Goal: Task Accomplishment & Management: Manage account settings

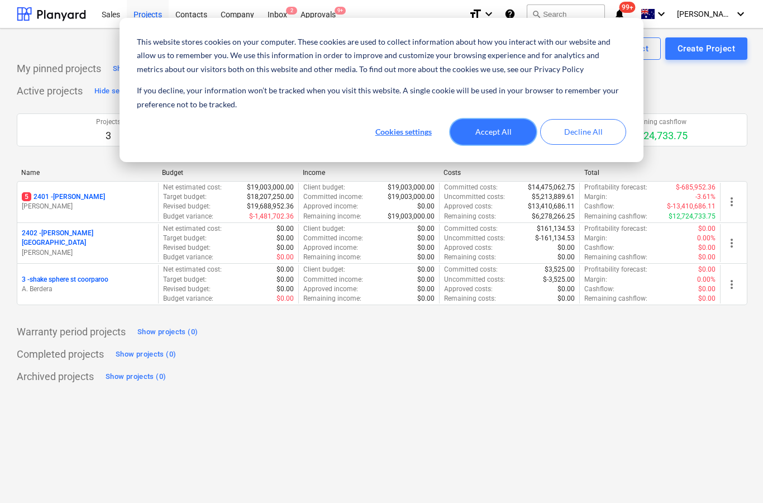
click at [479, 137] on button "Accept All" at bounding box center [493, 132] width 86 height 26
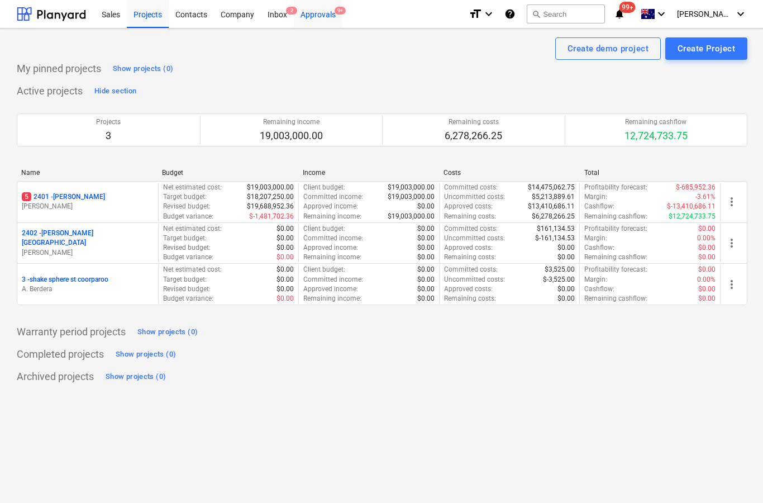
click at [319, 17] on div "Approvals 9+" at bounding box center [318, 13] width 49 height 28
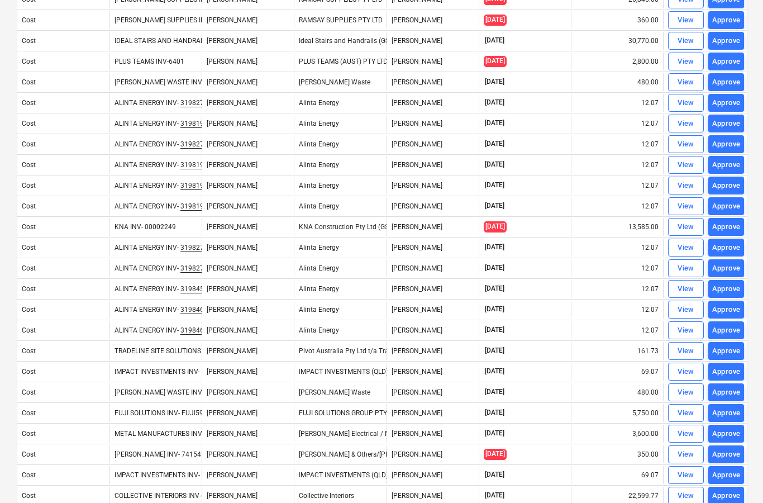
scroll to position [677, 0]
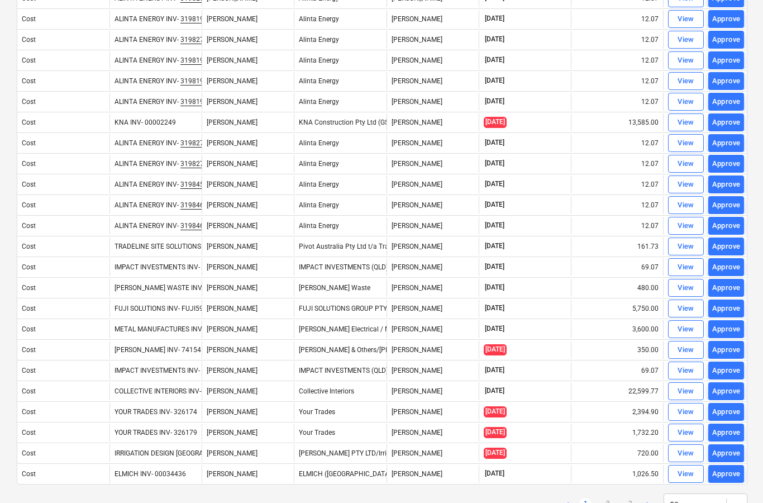
click at [598, 502] on ul "< 1 2 3 >" at bounding box center [608, 504] width 94 height 13
click at [602, 502] on link "2" at bounding box center [607, 504] width 13 height 13
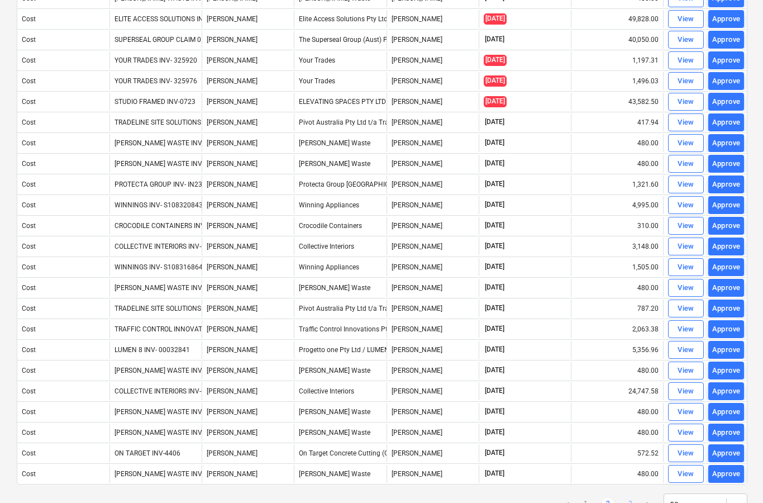
click at [629, 502] on link "3" at bounding box center [630, 504] width 13 height 13
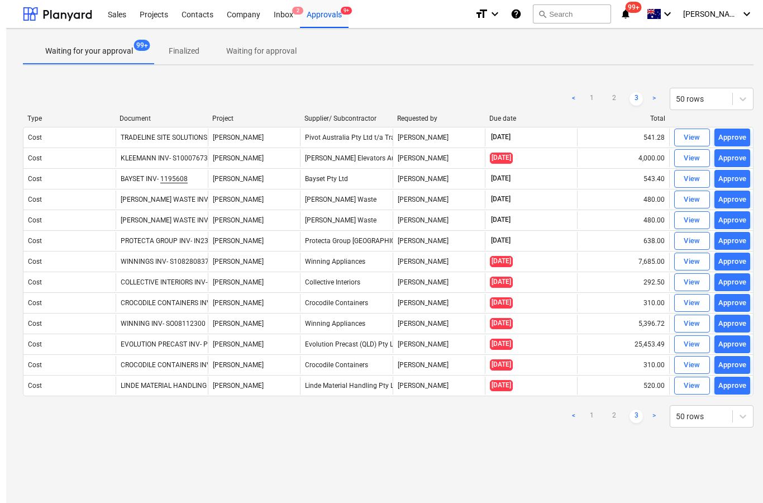
scroll to position [0, 0]
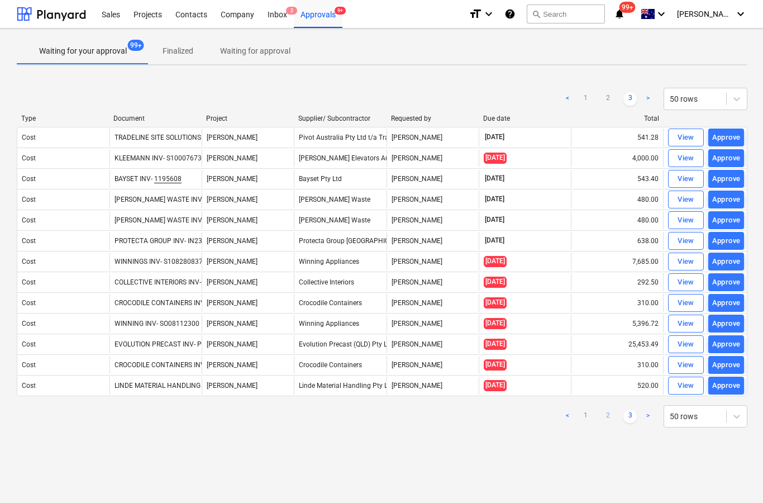
click at [603, 420] on link "2" at bounding box center [607, 416] width 13 height 13
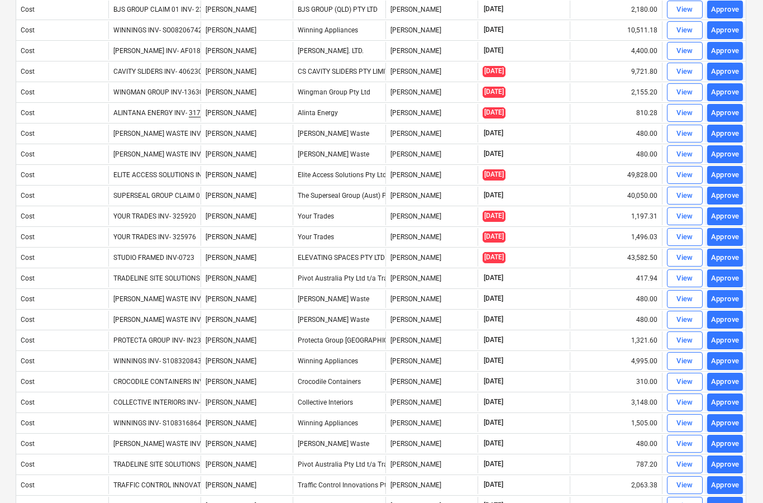
scroll to position [520, 1]
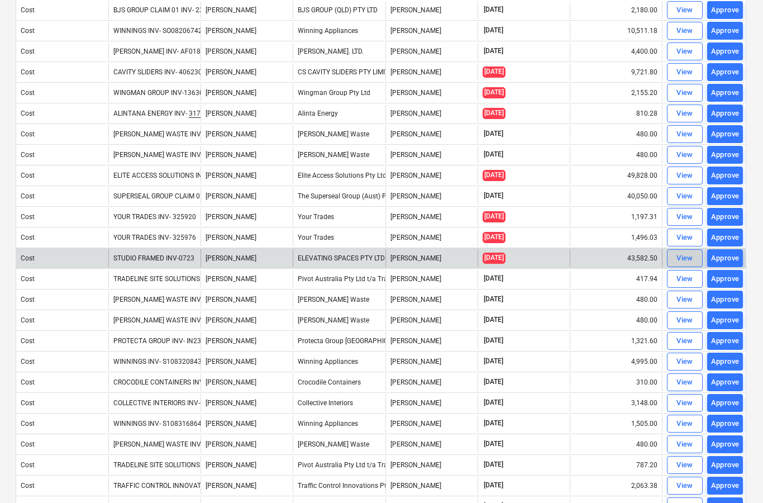
click at [676, 261] on span "View" at bounding box center [685, 258] width 25 height 13
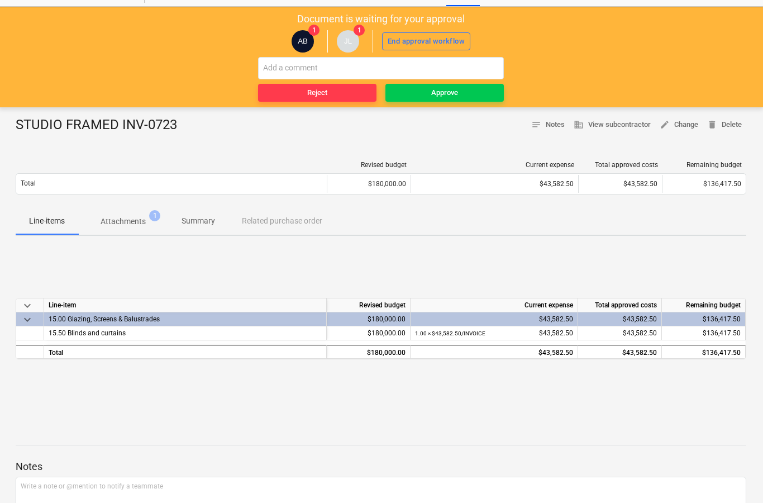
click at [139, 225] on p "Attachments" at bounding box center [123, 222] width 45 height 12
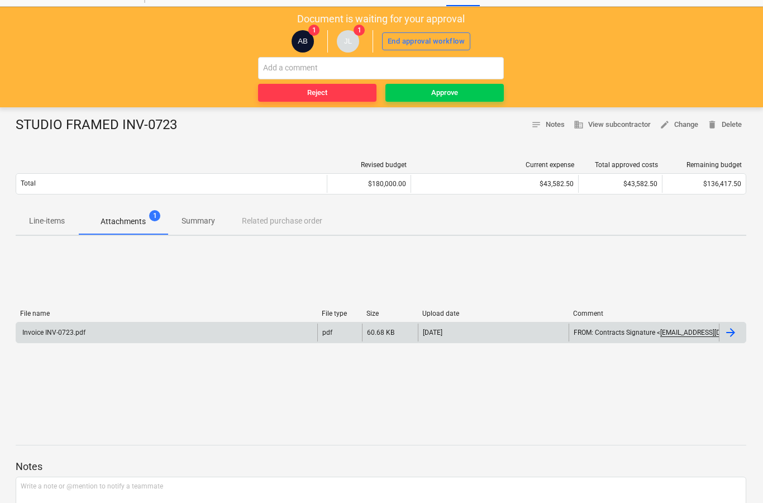
click at [731, 340] on div at bounding box center [732, 332] width 27 height 18
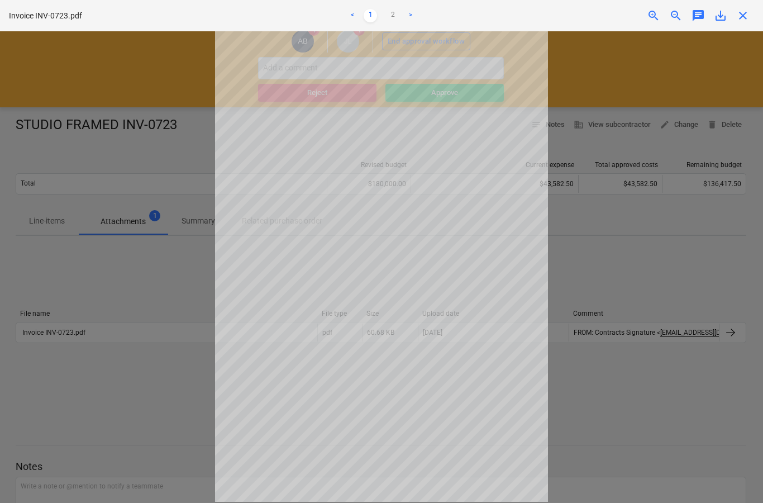
click at [745, 21] on span "close" at bounding box center [742, 15] width 13 height 13
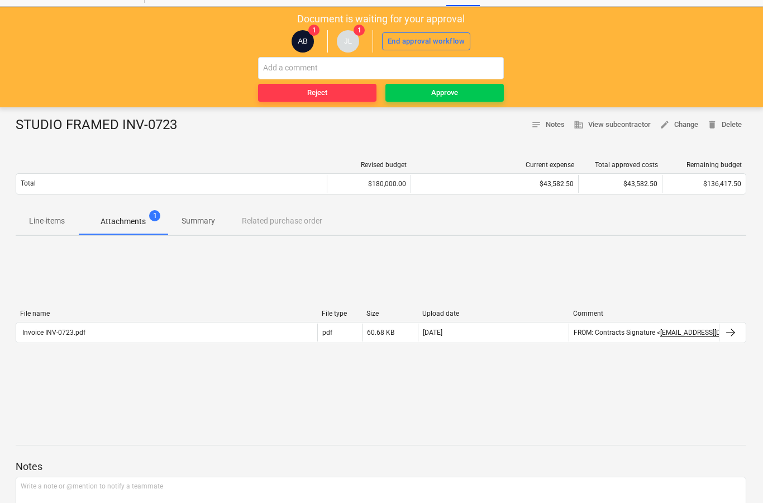
click at [417, 107] on div "STUDIO FRAMED INV-0723 notes Notes business View subcontractor edit Change dele…" at bounding box center [381, 347] width 764 height 480
click at [441, 96] on div "Approve" at bounding box center [444, 93] width 27 height 13
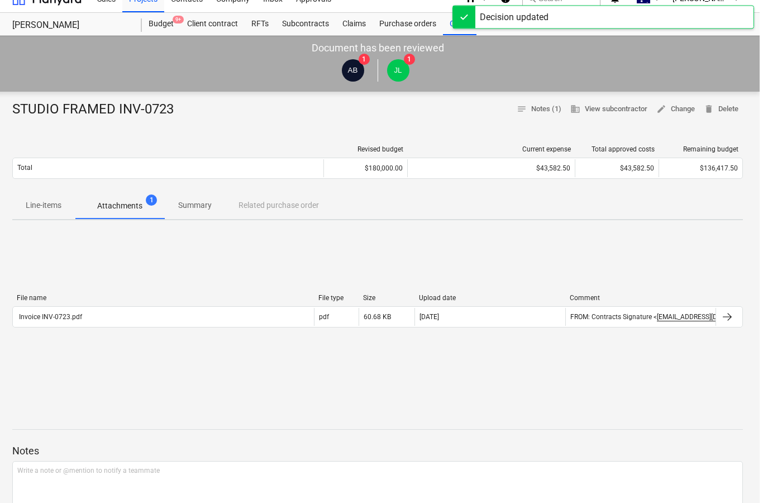
scroll to position [0, 1]
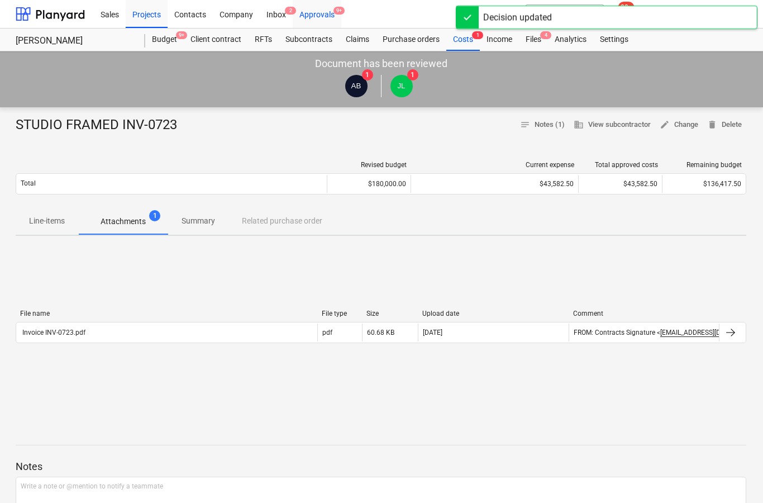
click at [328, 20] on div "Approvals 9+" at bounding box center [317, 13] width 49 height 28
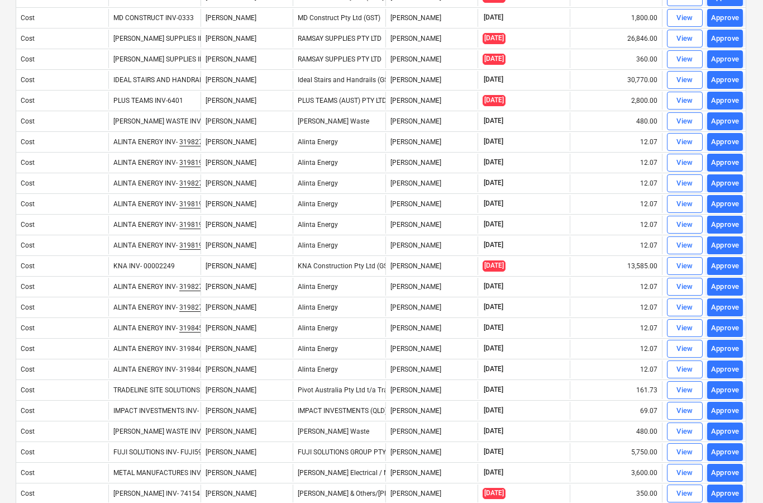
scroll to position [677, 1]
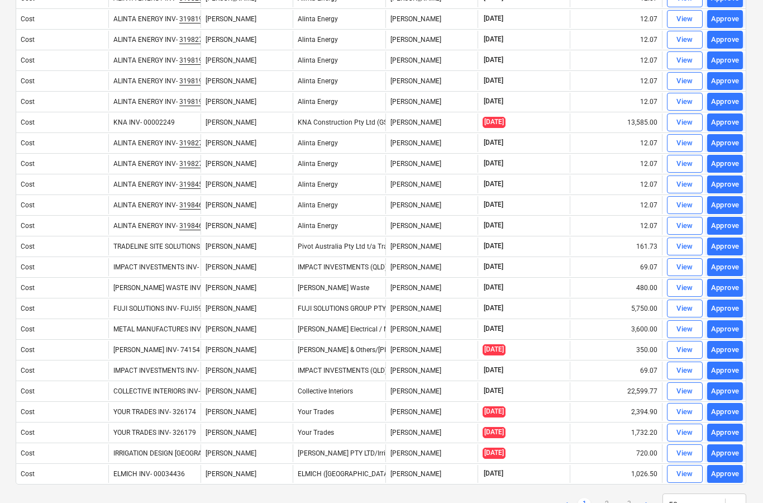
click at [591, 502] on link "1" at bounding box center [584, 504] width 13 height 13
click at [606, 502] on link "2" at bounding box center [606, 504] width 13 height 13
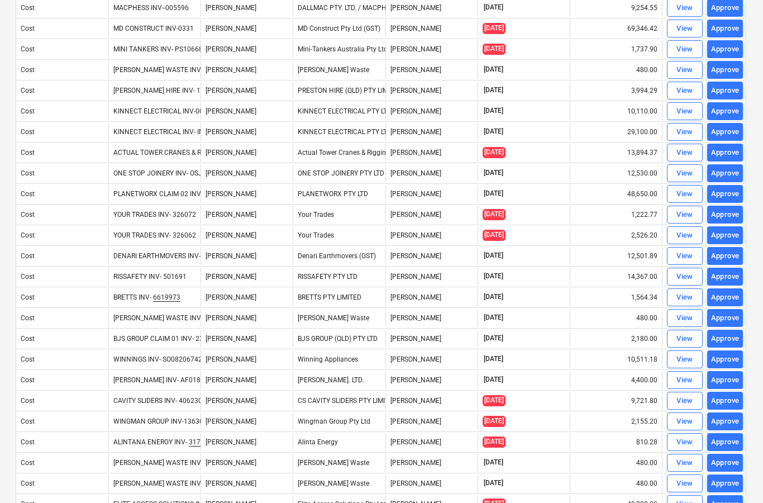
scroll to position [188, 1]
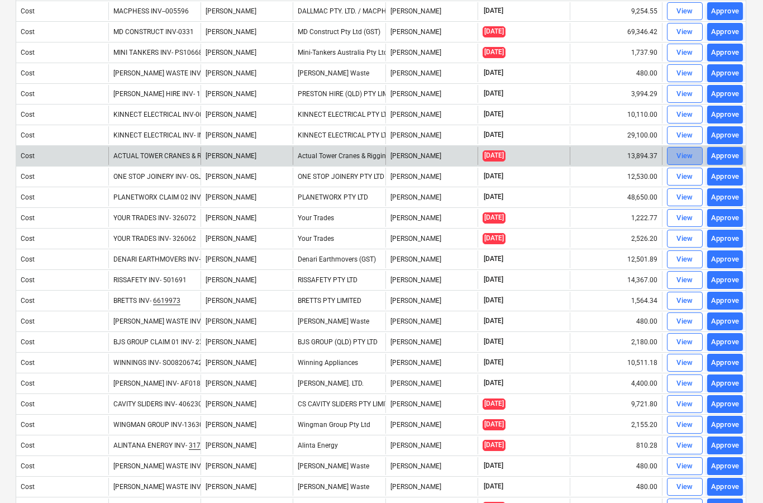
click at [681, 159] on div "View" at bounding box center [685, 156] width 17 height 13
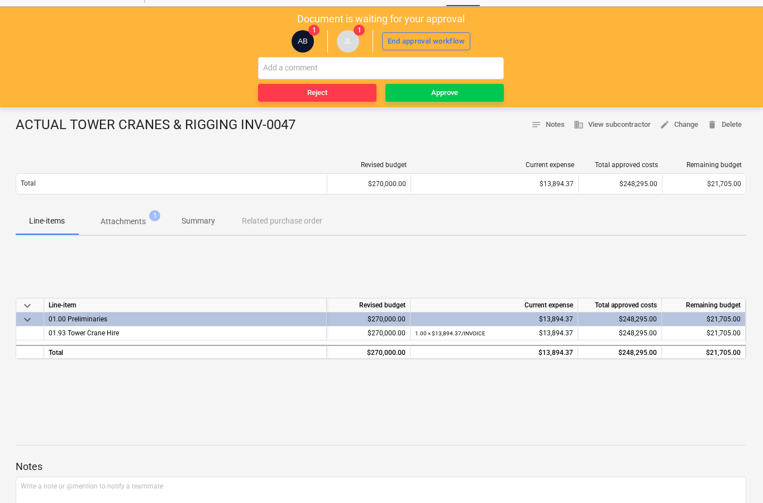
click at [127, 225] on p "Attachments" at bounding box center [123, 222] width 45 height 12
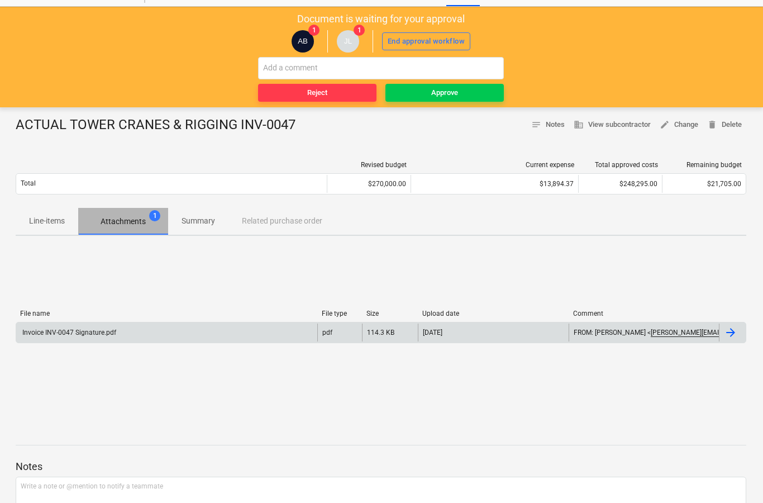
click at [731, 338] on div at bounding box center [730, 332] width 13 height 13
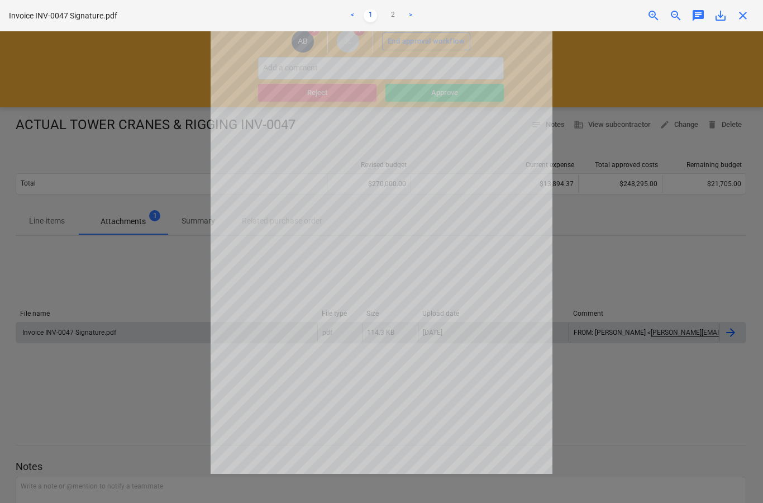
click at [749, 12] on span "close" at bounding box center [742, 15] width 13 height 13
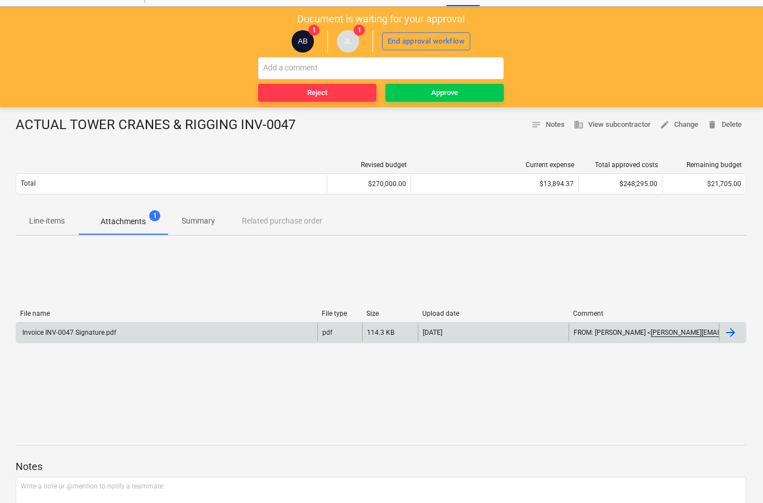
click at [438, 108] on div "ACTUAL TOWER CRANES & RIGGING INV-0047 notes Notes business View subcontractor …" at bounding box center [381, 347] width 764 height 480
click at [429, 101] on button "Approve" at bounding box center [445, 93] width 118 height 18
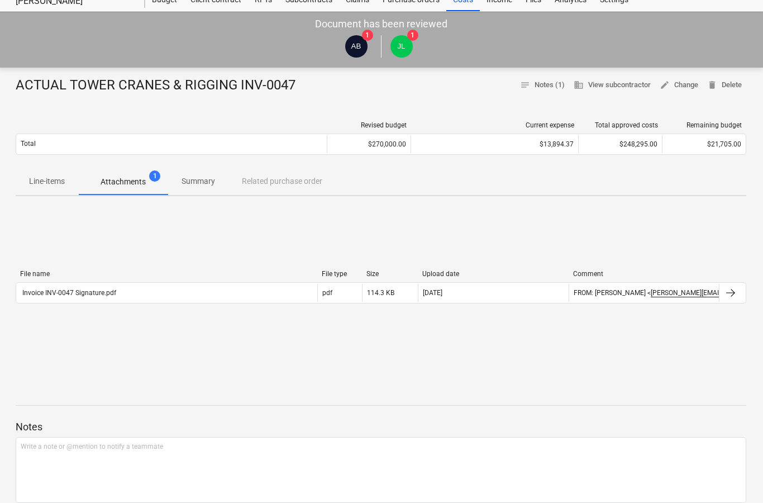
scroll to position [0, 1]
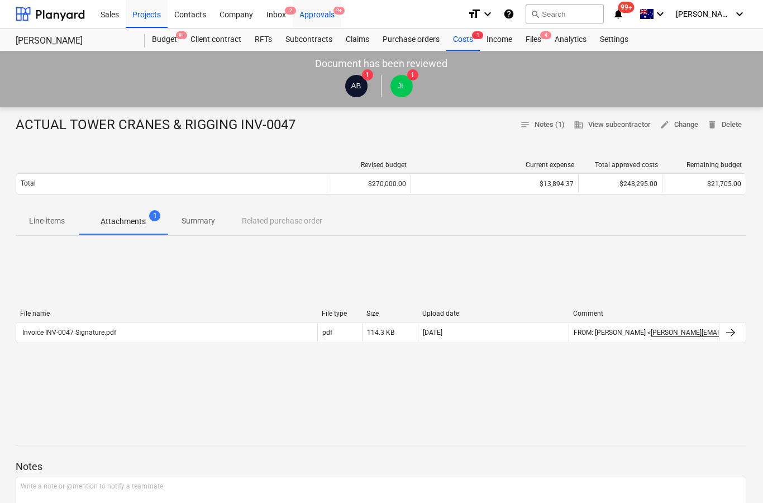
click at [320, 15] on div "Approvals 9+" at bounding box center [317, 13] width 49 height 28
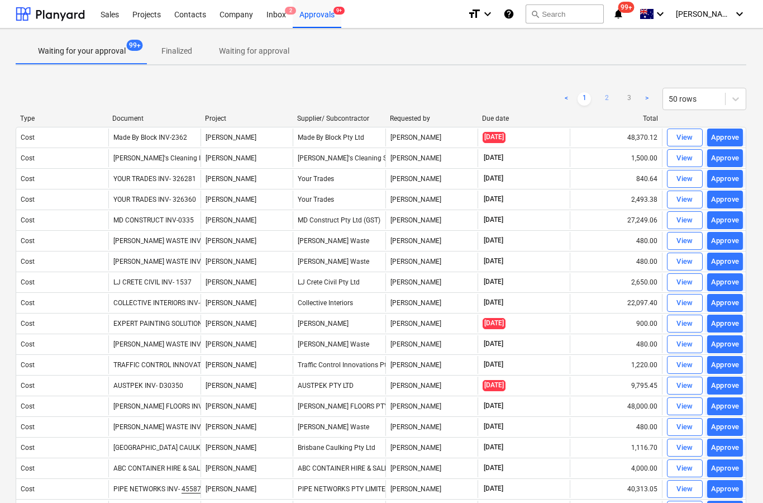
click at [609, 104] on link "2" at bounding box center [606, 98] width 13 height 13
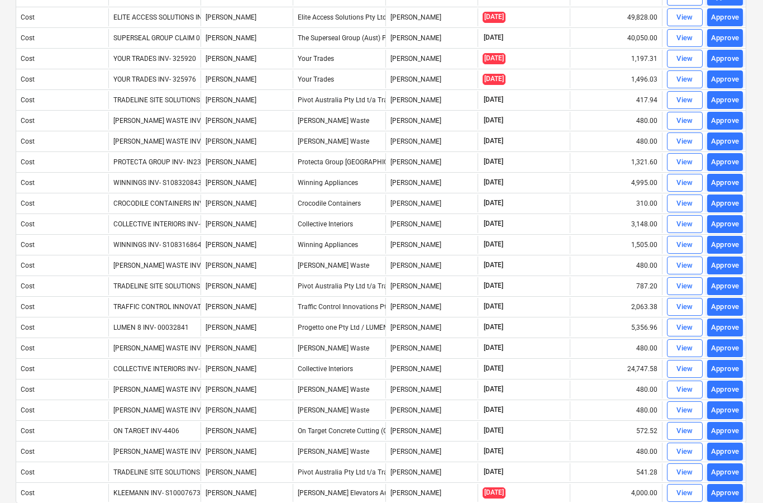
scroll to position [677, 1]
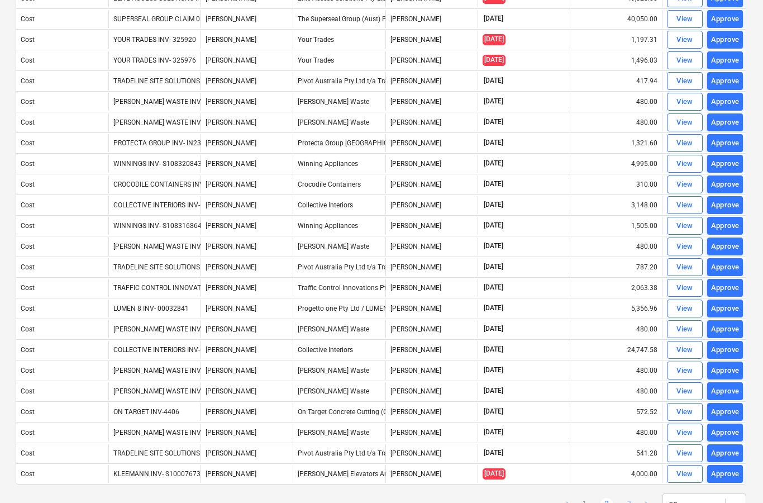
click at [624, 502] on link "3" at bounding box center [628, 504] width 13 height 13
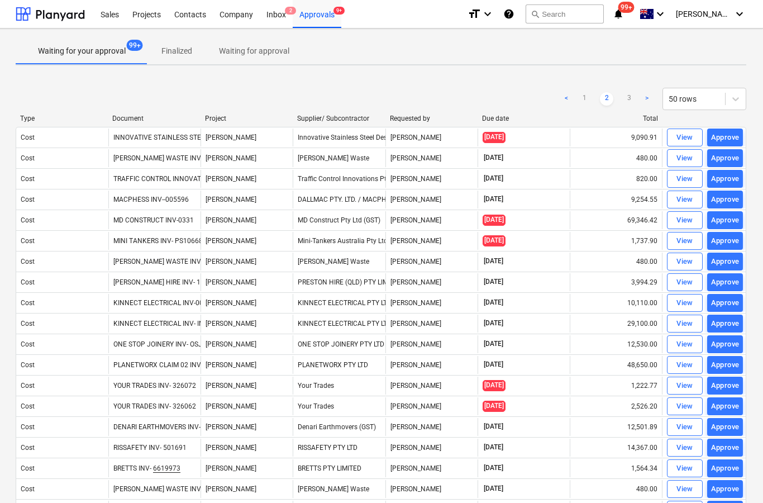
scroll to position [45, 1]
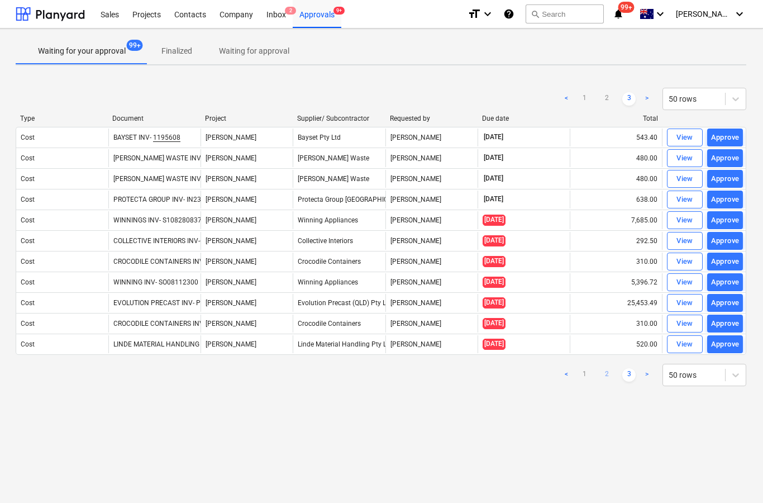
click at [601, 368] on link "2" at bounding box center [606, 374] width 13 height 13
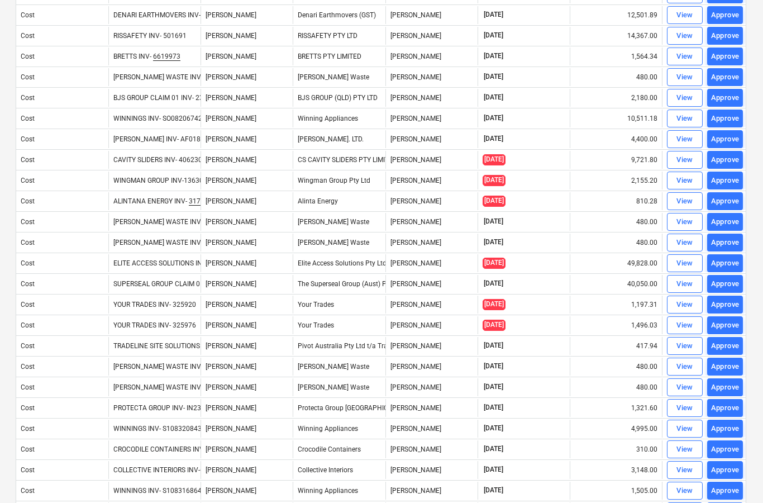
scroll to position [422, 1]
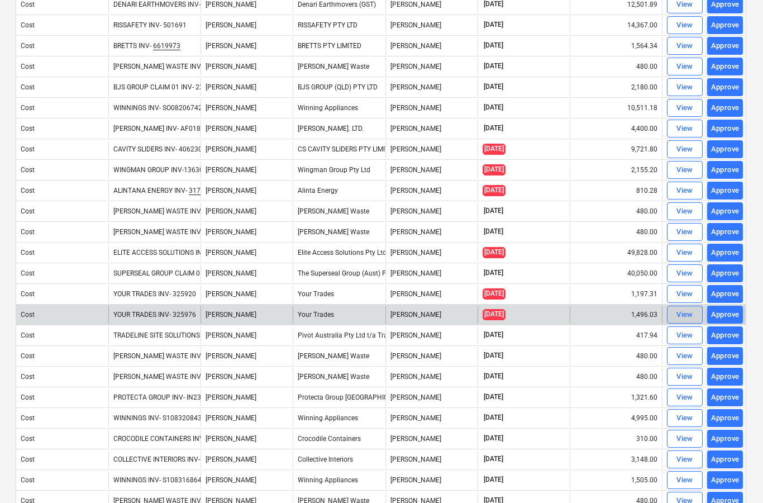
click at [681, 317] on div "View" at bounding box center [685, 314] width 17 height 13
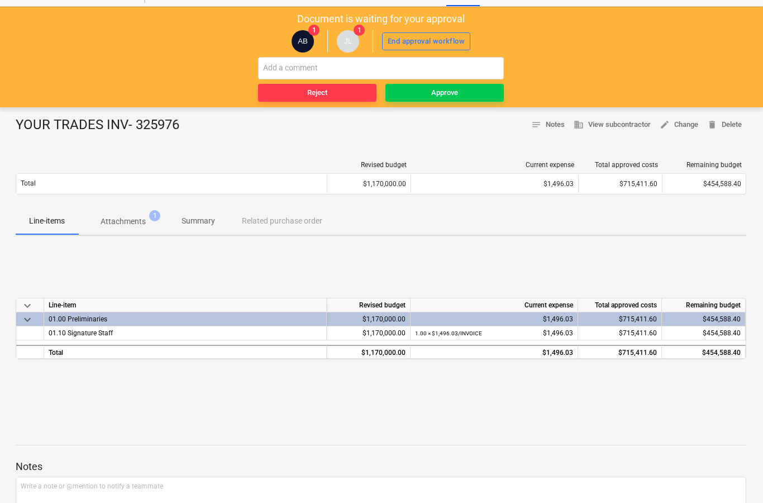
click at [124, 226] on p "Attachments" at bounding box center [123, 222] width 45 height 12
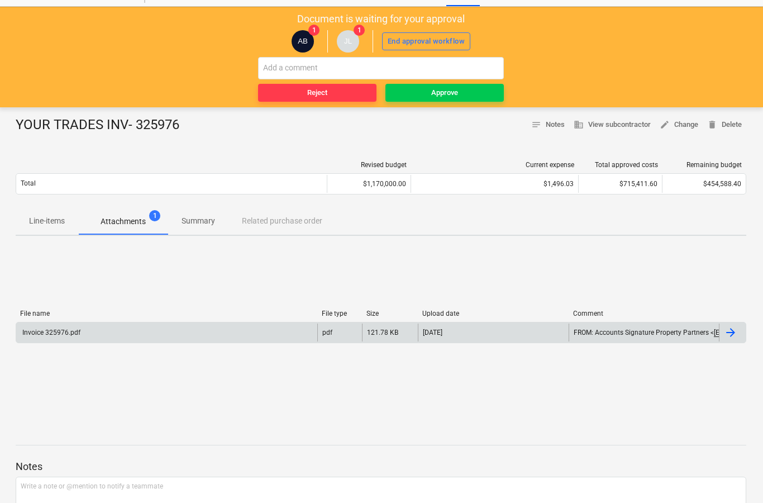
click at [730, 340] on div at bounding box center [732, 332] width 27 height 18
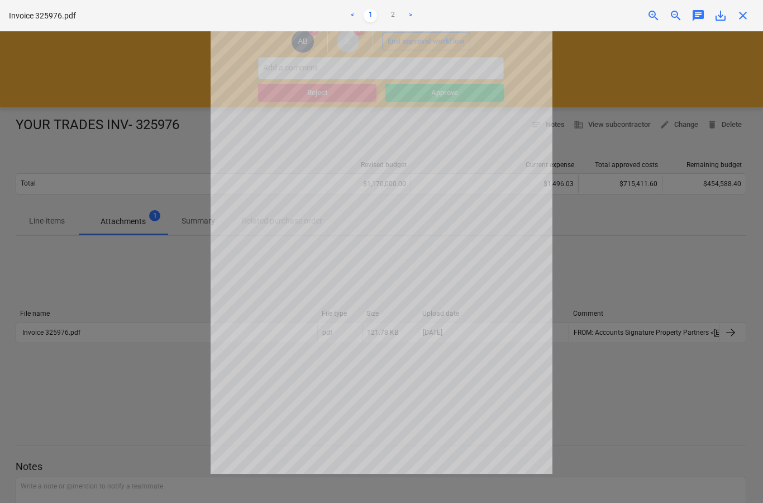
click at [737, 21] on span "close" at bounding box center [742, 15] width 13 height 13
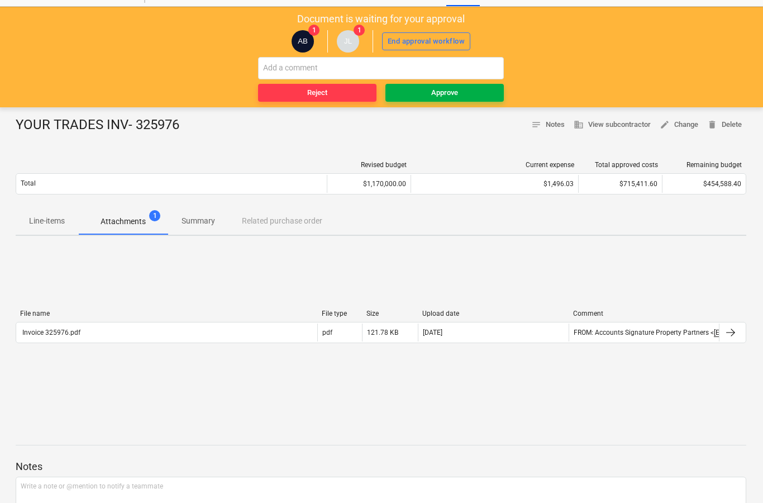
click at [430, 98] on span "Approve" at bounding box center [445, 93] width 110 height 13
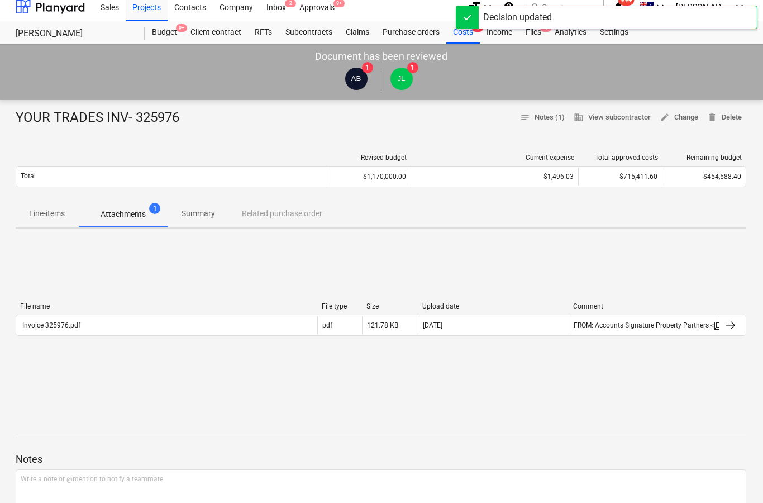
scroll to position [0, 1]
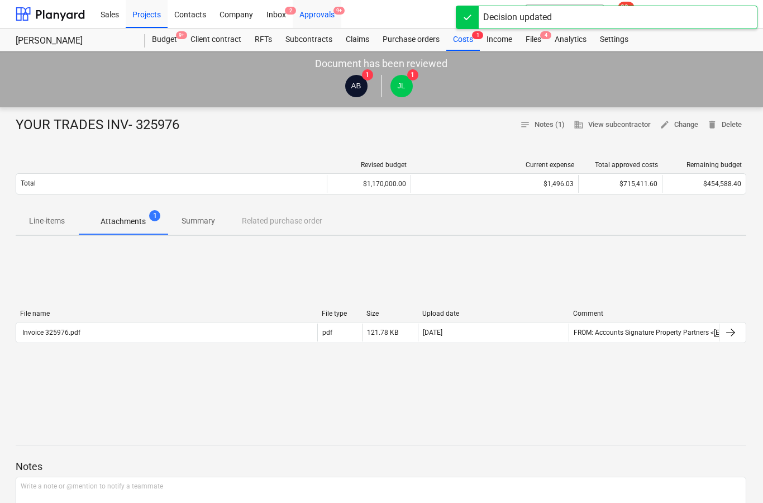
click at [316, 16] on div "Approvals 9+" at bounding box center [317, 13] width 49 height 28
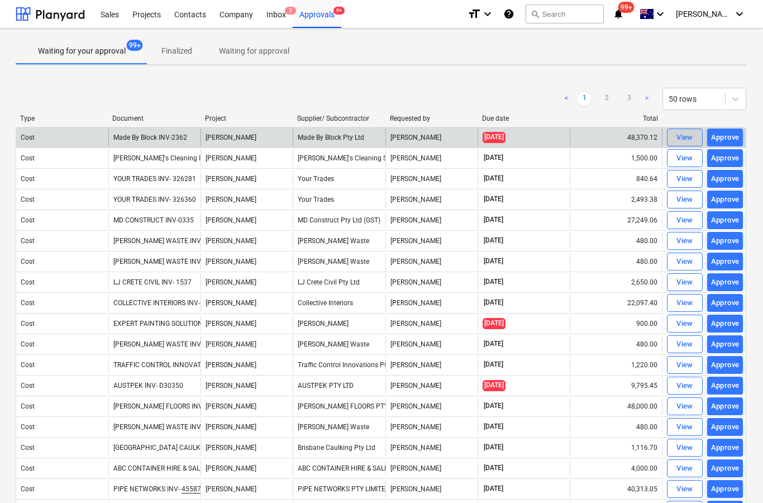
click at [679, 134] on div "View" at bounding box center [685, 137] width 17 height 13
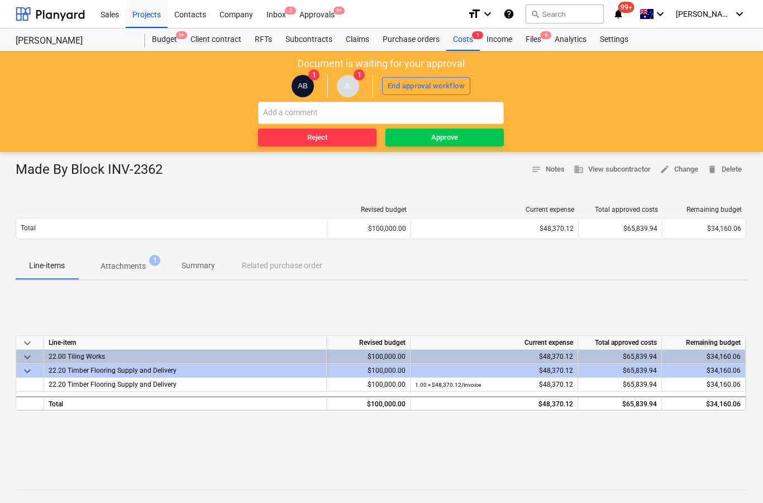
click at [143, 270] on p "Attachments" at bounding box center [123, 266] width 45 height 12
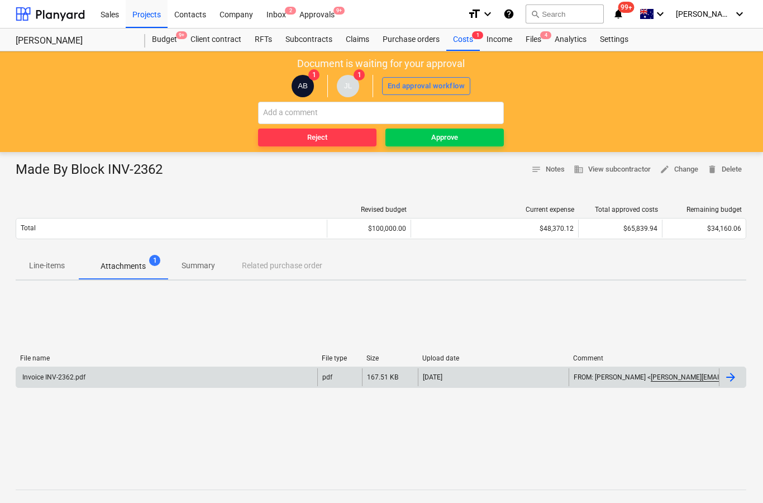
click at [743, 379] on div at bounding box center [732, 377] width 27 height 18
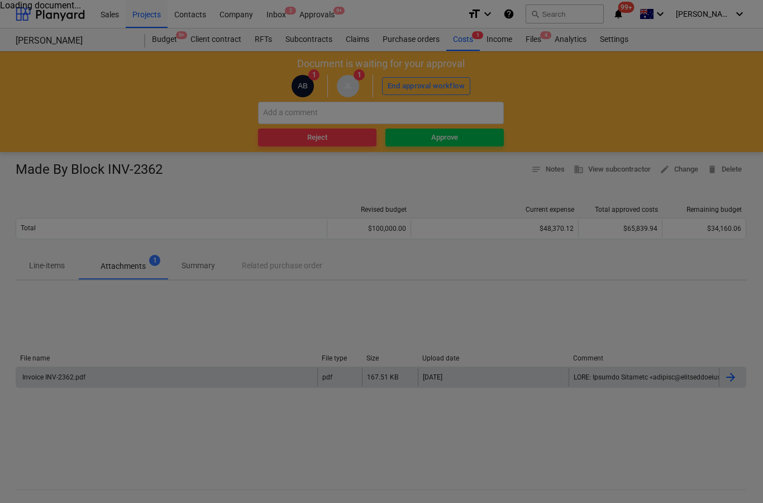
click at [743, 379] on div at bounding box center [381, 251] width 763 height 503
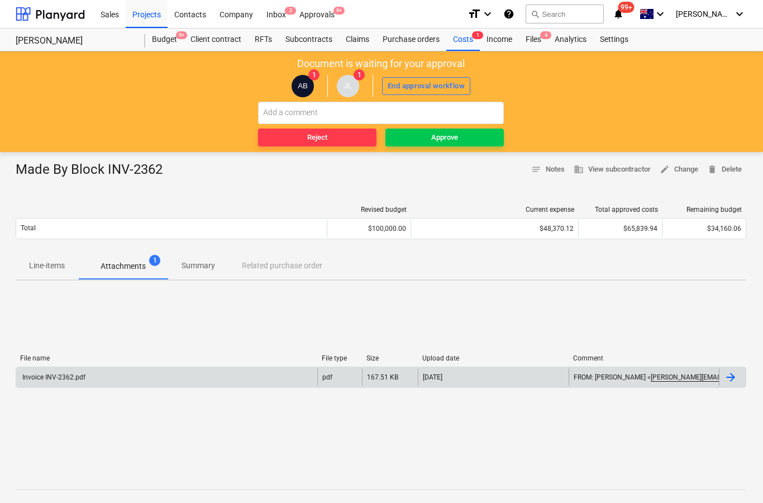
click at [734, 377] on div at bounding box center [730, 376] width 13 height 13
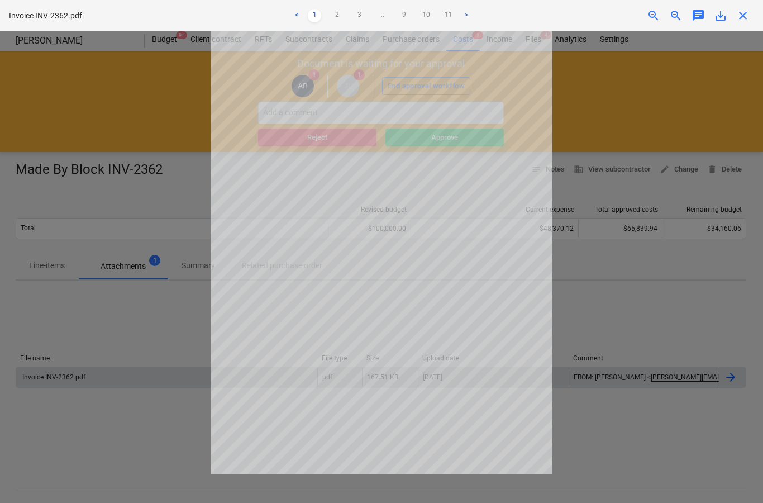
click at [741, 18] on span "close" at bounding box center [742, 15] width 13 height 13
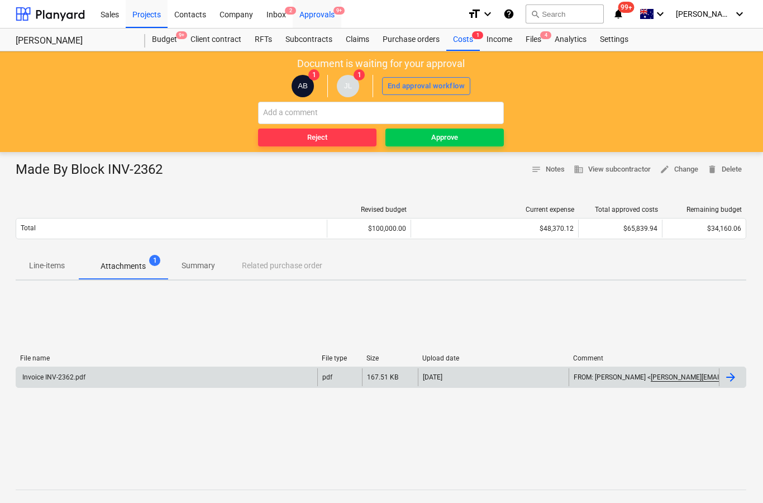
click at [314, 23] on div "Approvals 9+" at bounding box center [317, 13] width 49 height 28
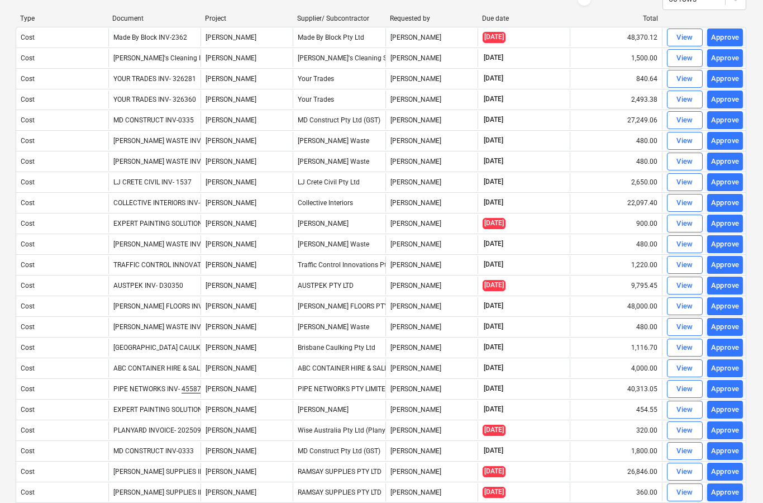
scroll to position [101, 1]
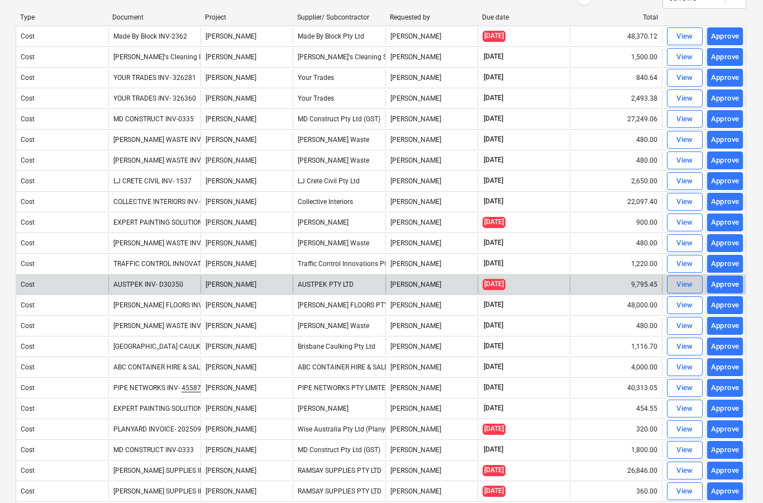
click at [675, 286] on span "View" at bounding box center [685, 284] width 25 height 13
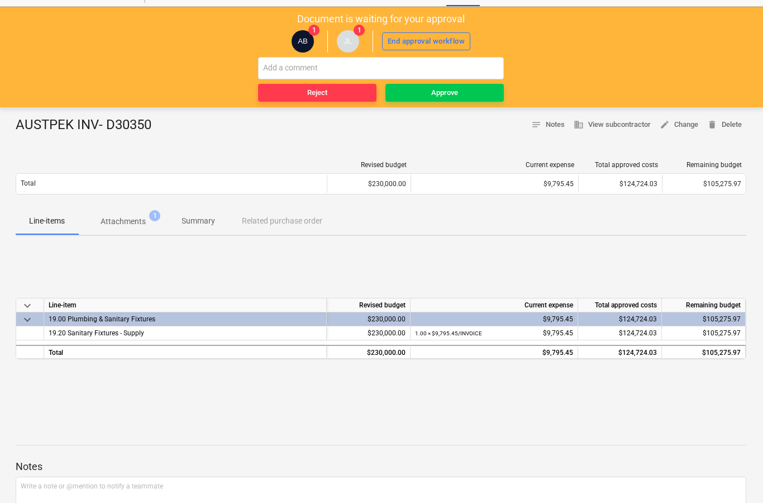
click at [132, 232] on button "Attachments 1" at bounding box center [123, 221] width 90 height 27
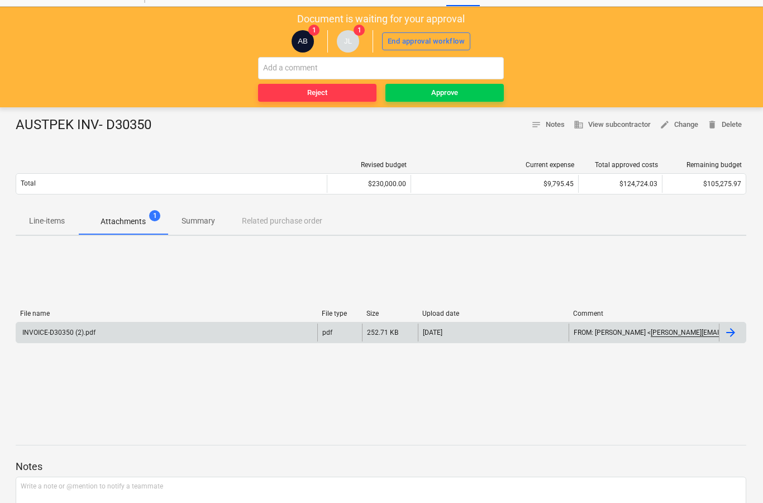
click at [732, 337] on div at bounding box center [730, 332] width 13 height 13
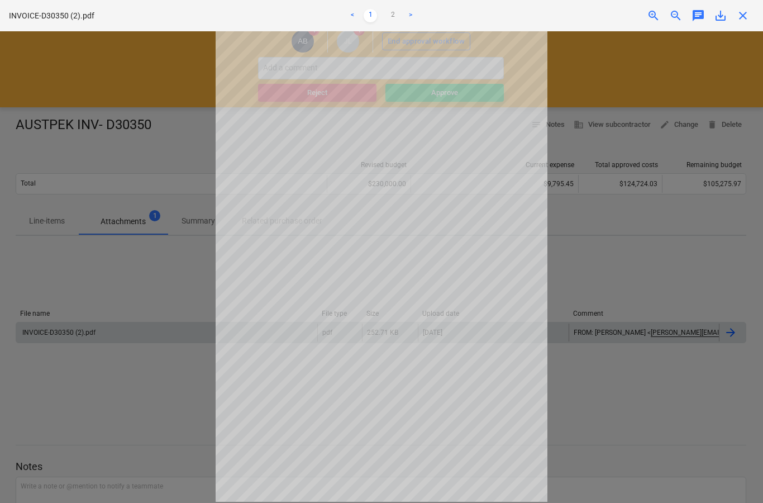
click at [744, 14] on span "close" at bounding box center [742, 15] width 13 height 13
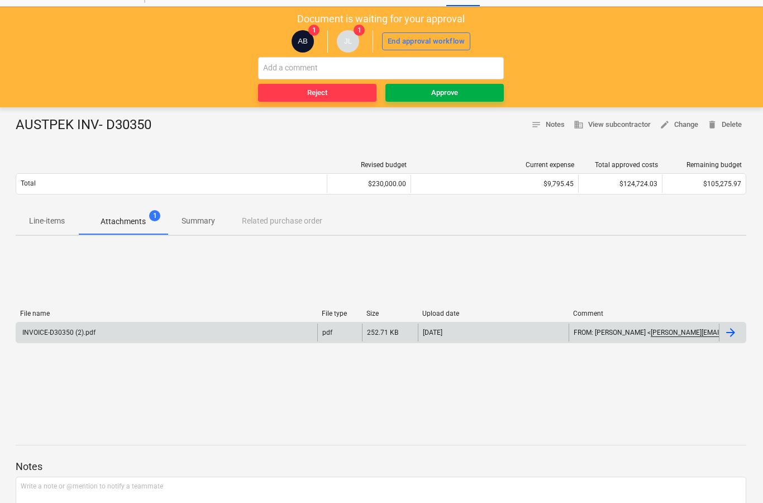
click at [478, 88] on span "Approve" at bounding box center [445, 93] width 110 height 13
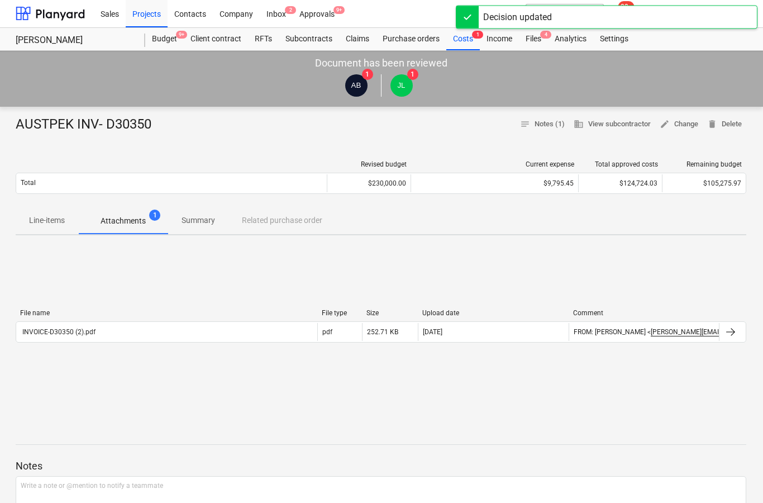
scroll to position [0, 1]
click at [319, 15] on div "Approvals 9+" at bounding box center [317, 13] width 49 height 28
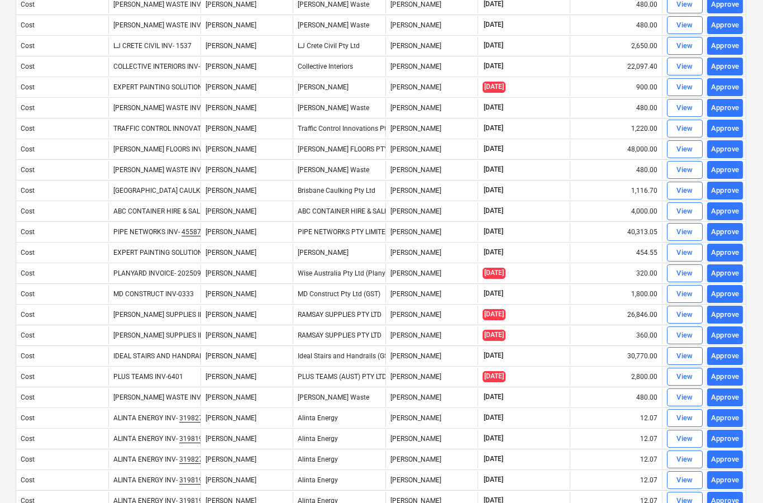
scroll to position [239, 1]
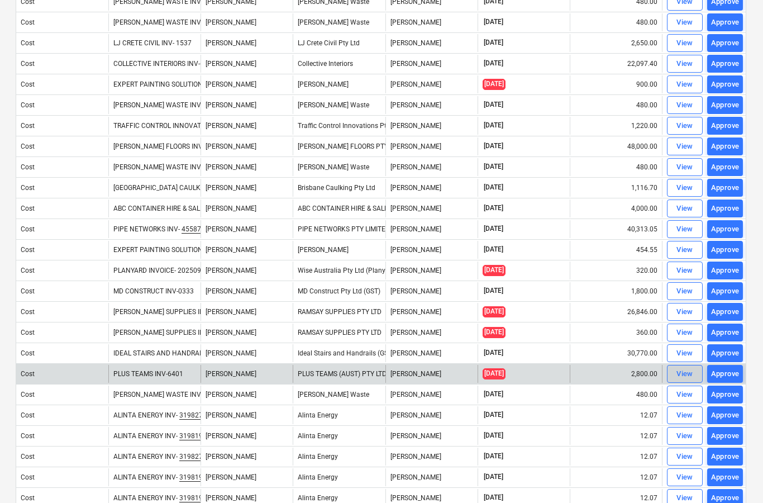
click at [684, 377] on div "View" at bounding box center [685, 374] width 17 height 13
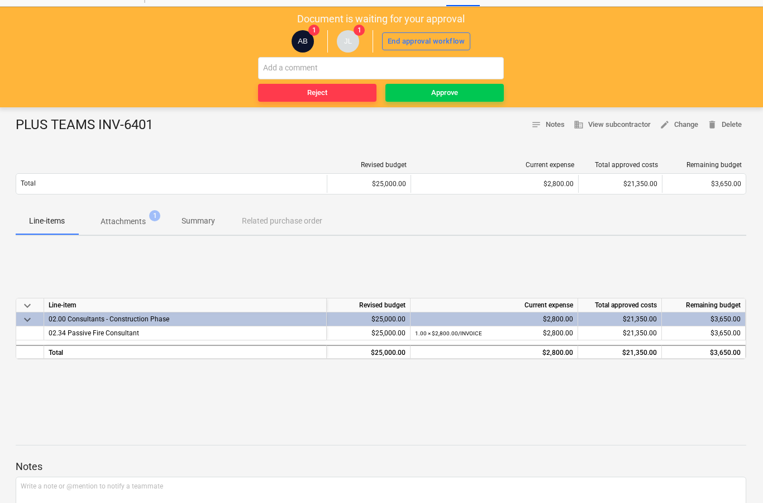
click at [125, 225] on p "Attachments" at bounding box center [123, 222] width 45 height 12
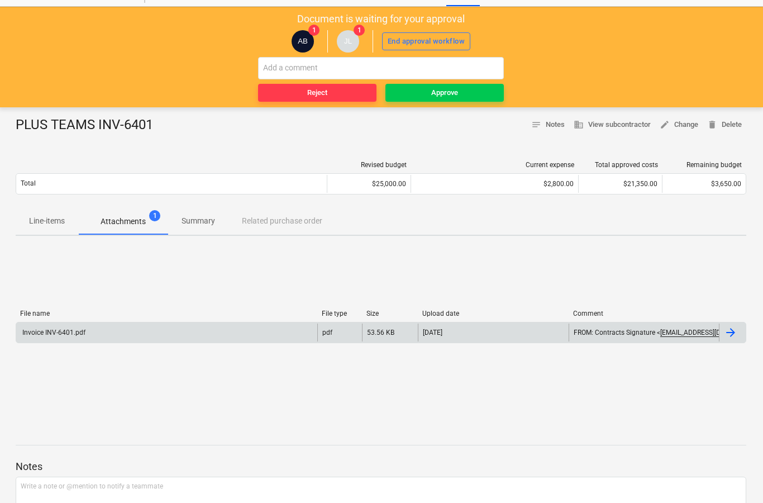
click at [736, 339] on div at bounding box center [732, 332] width 27 height 18
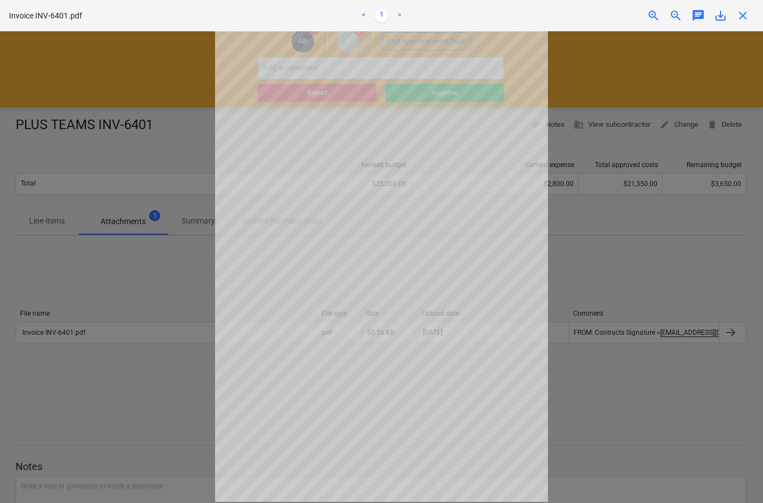
click at [759, 13] on div "Invoice INV-6401.pdf < 1 > zoom_in zoom_out chat 0 save_alt close" at bounding box center [381, 15] width 763 height 31
click at [744, 18] on span "close" at bounding box center [742, 15] width 13 height 13
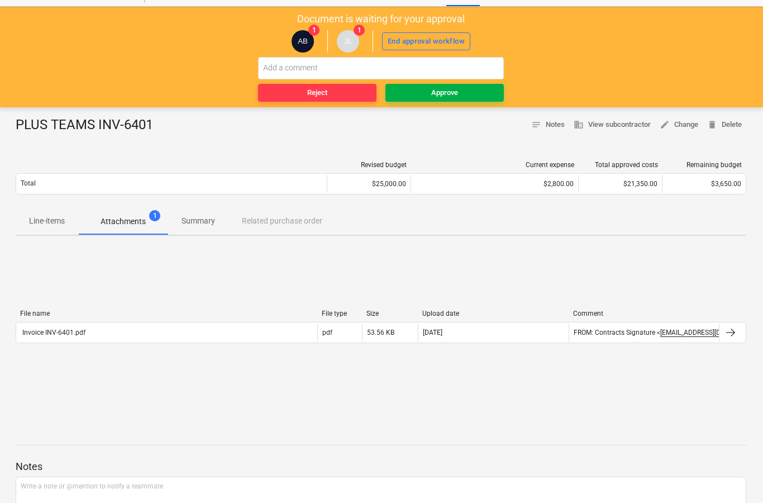
click at [488, 96] on span "Approve" at bounding box center [445, 93] width 110 height 13
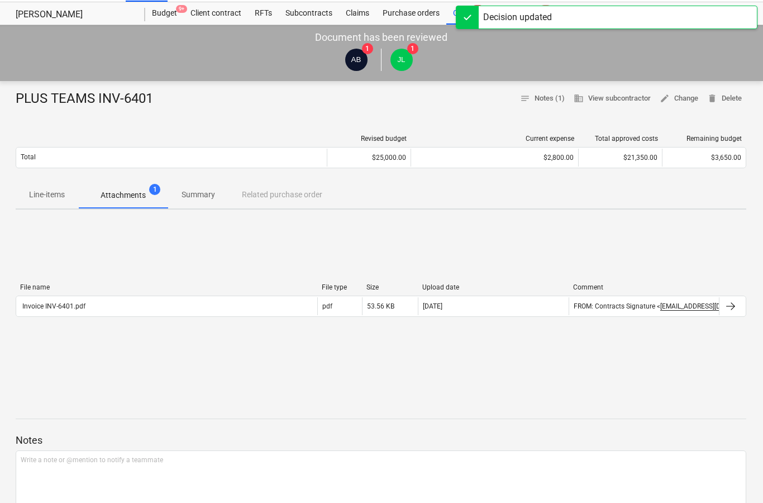
scroll to position [0, 1]
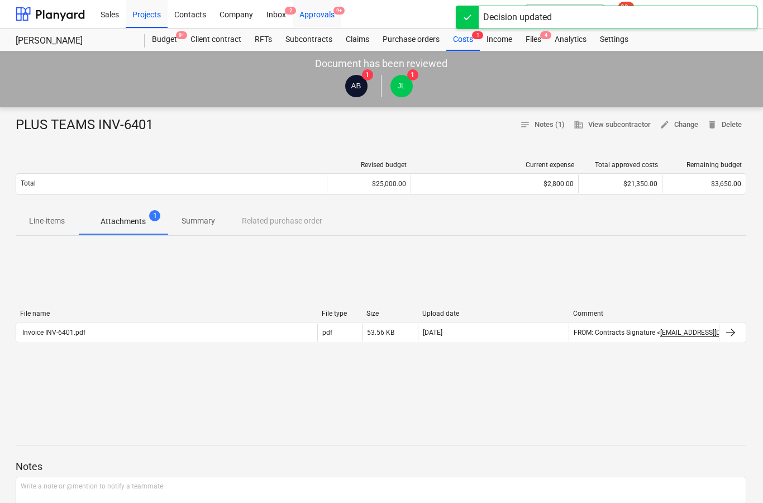
click at [325, 16] on div "Approvals 9+" at bounding box center [317, 13] width 49 height 28
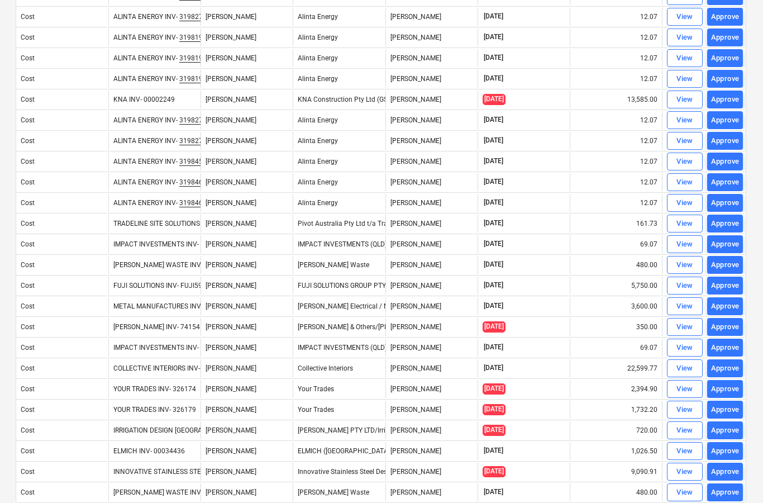
scroll to position [659, 1]
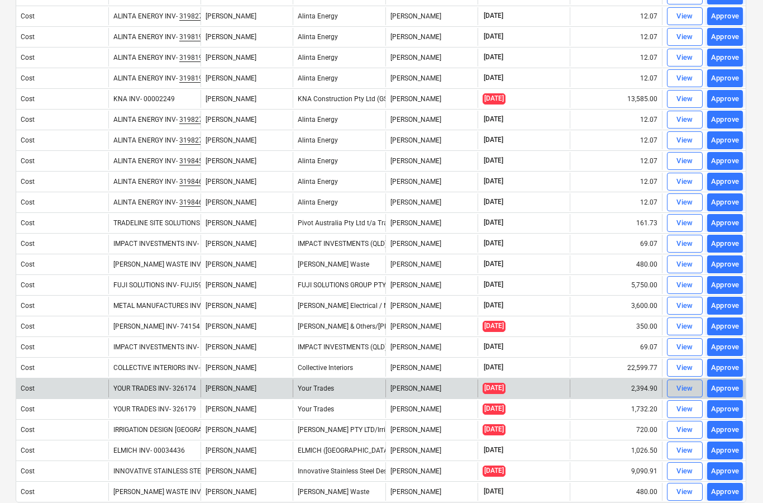
click at [691, 386] on div "View" at bounding box center [685, 388] width 17 height 13
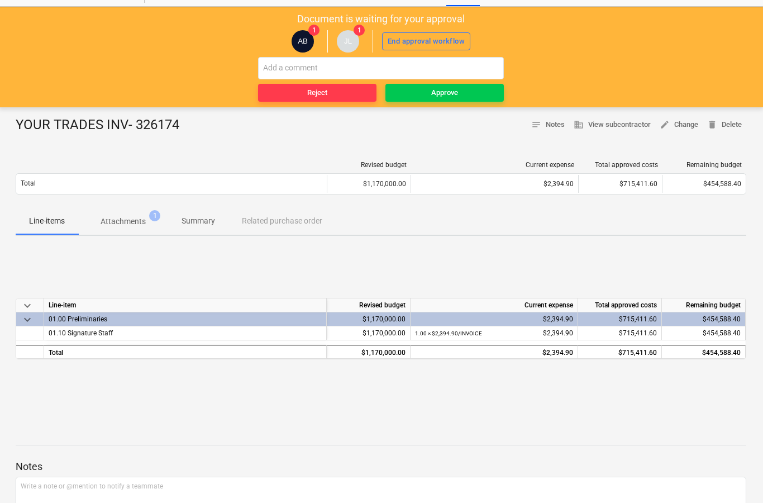
click at [123, 227] on span "Attachments 1" at bounding box center [123, 221] width 90 height 20
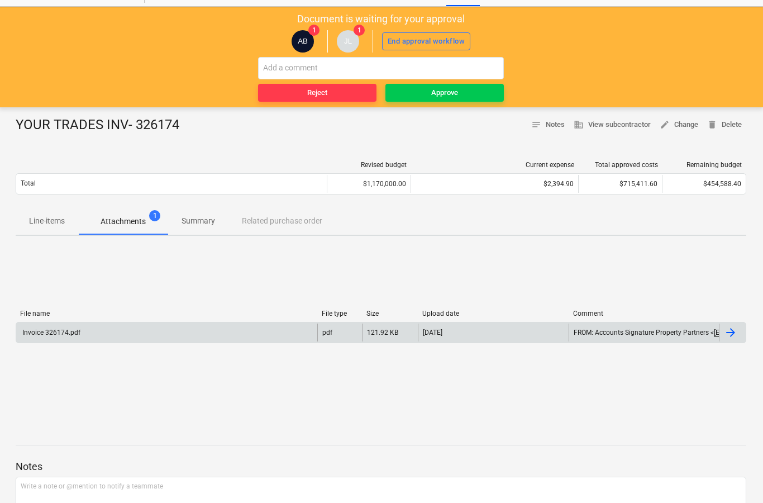
click at [729, 340] on div at bounding box center [732, 332] width 27 height 18
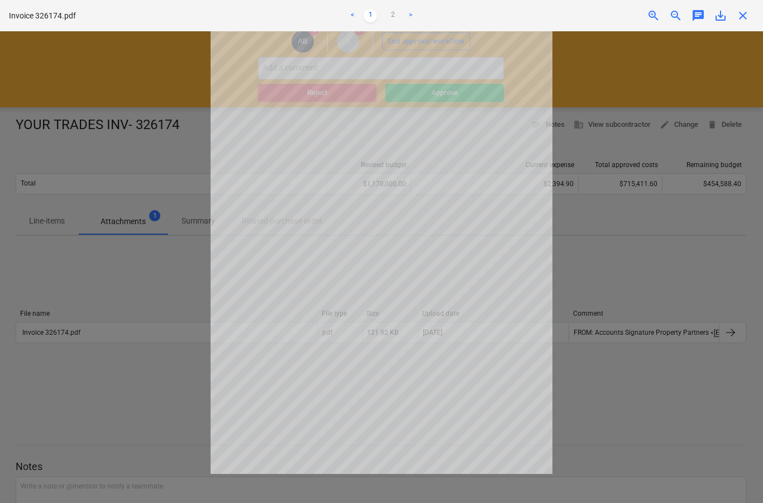
click at [743, 20] on span "close" at bounding box center [742, 15] width 13 height 13
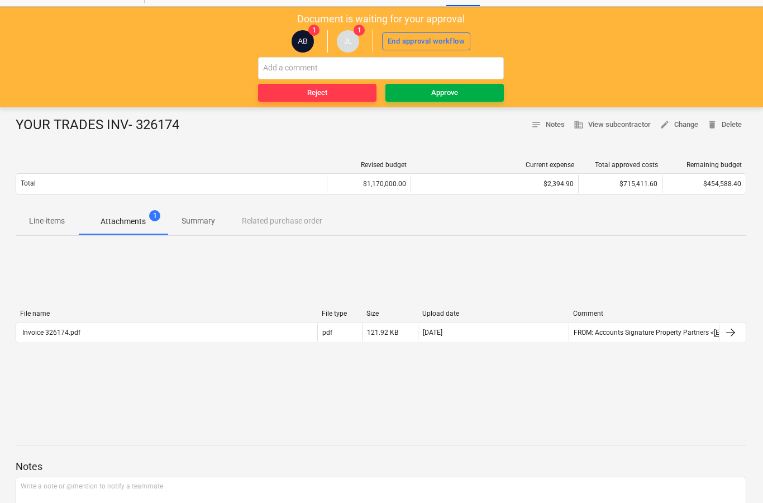
click at [451, 97] on div "Approve" at bounding box center [444, 93] width 27 height 13
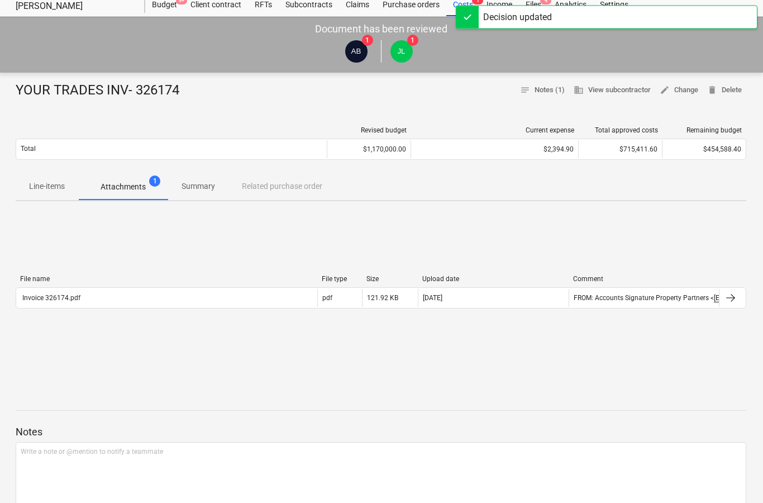
scroll to position [0, 1]
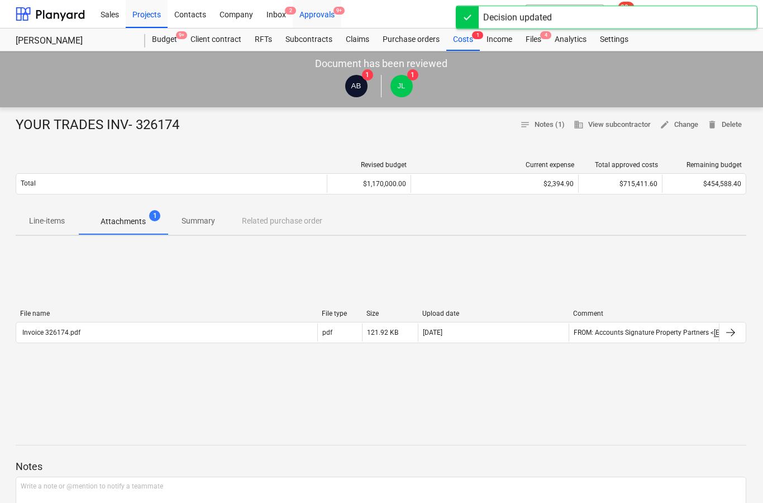
click at [314, 15] on div "Approvals 9+" at bounding box center [317, 13] width 49 height 28
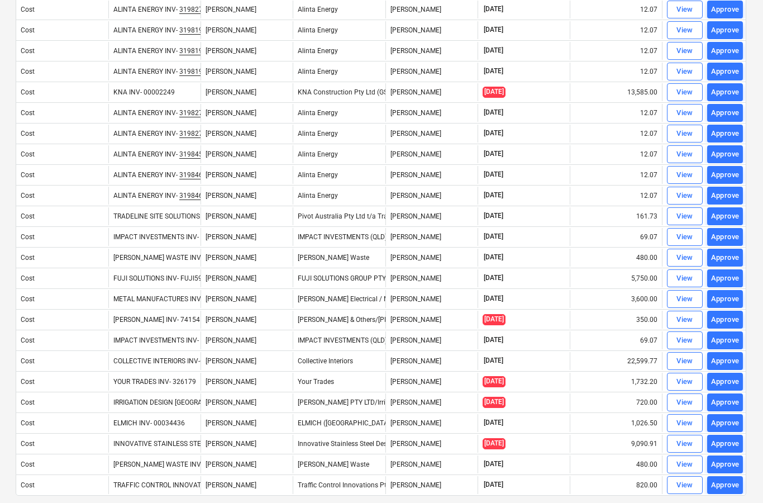
scroll to position [670, 1]
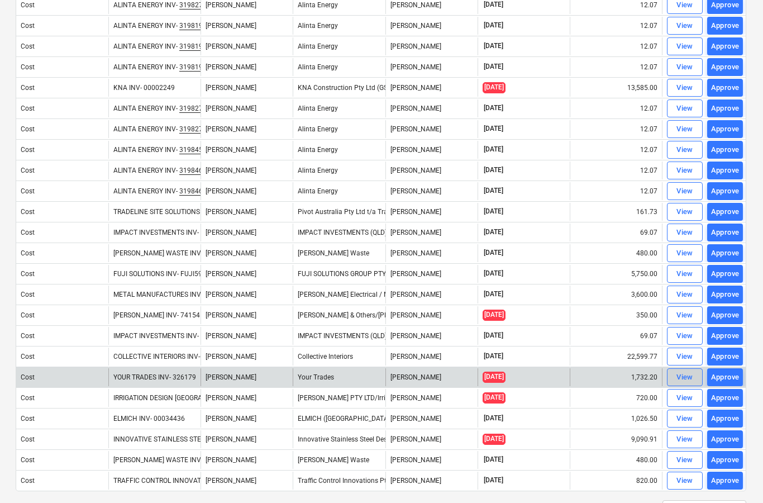
click at [672, 378] on button "View" at bounding box center [685, 377] width 36 height 18
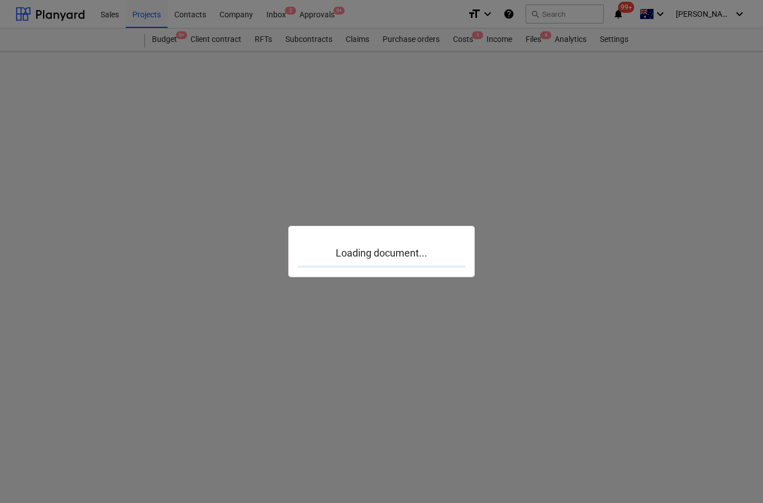
scroll to position [45, 1]
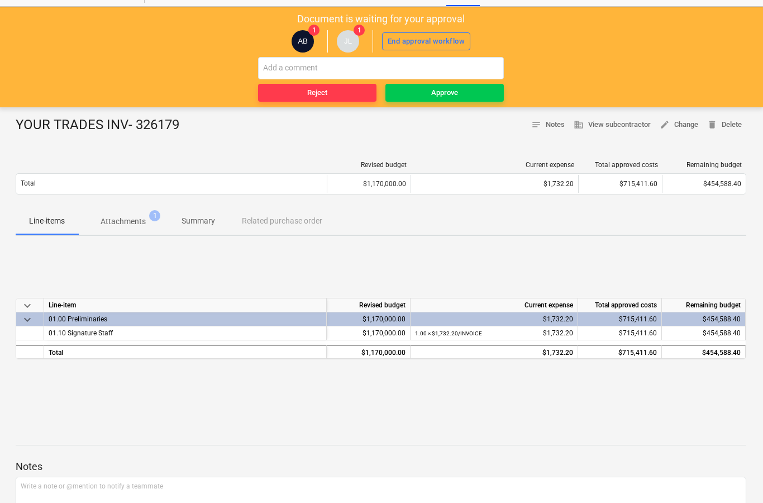
click at [133, 220] on p "Attachments" at bounding box center [123, 222] width 45 height 12
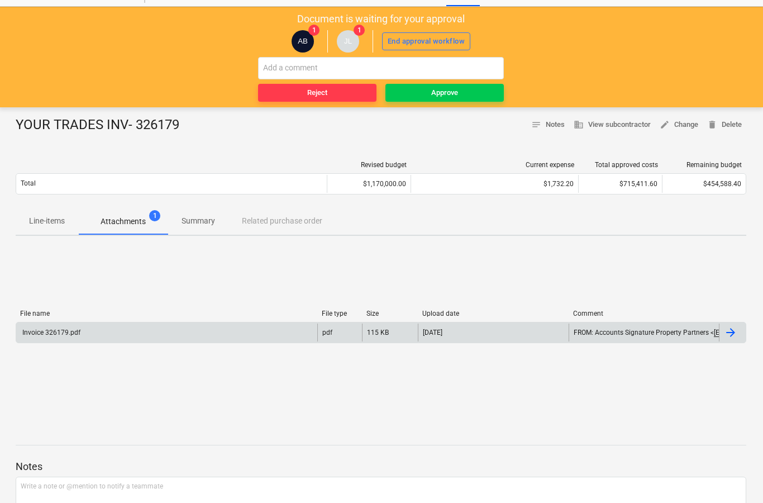
click at [731, 331] on div at bounding box center [730, 332] width 13 height 13
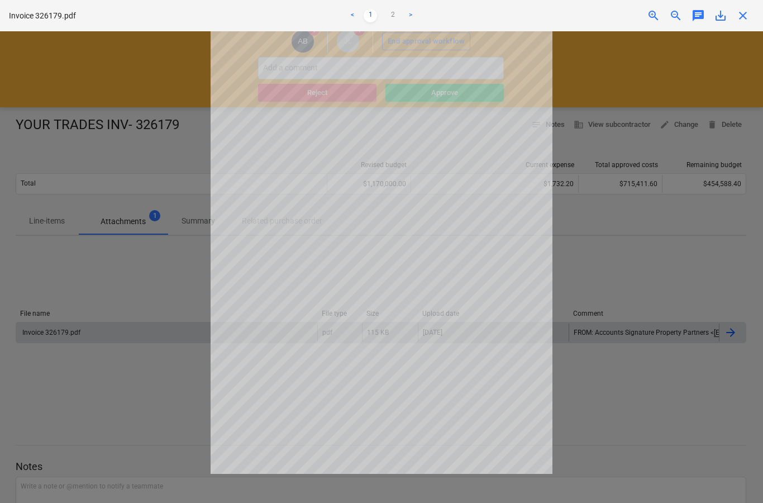
click at [742, 21] on span "close" at bounding box center [742, 15] width 13 height 13
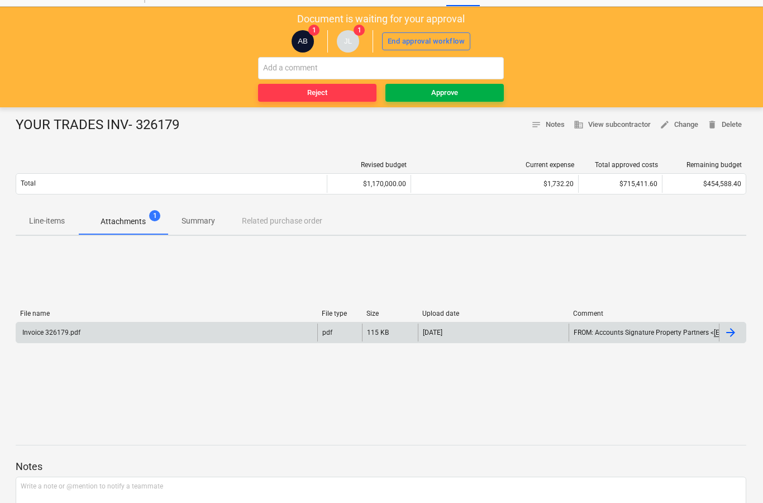
click at [442, 97] on div "Approve" at bounding box center [444, 93] width 27 height 13
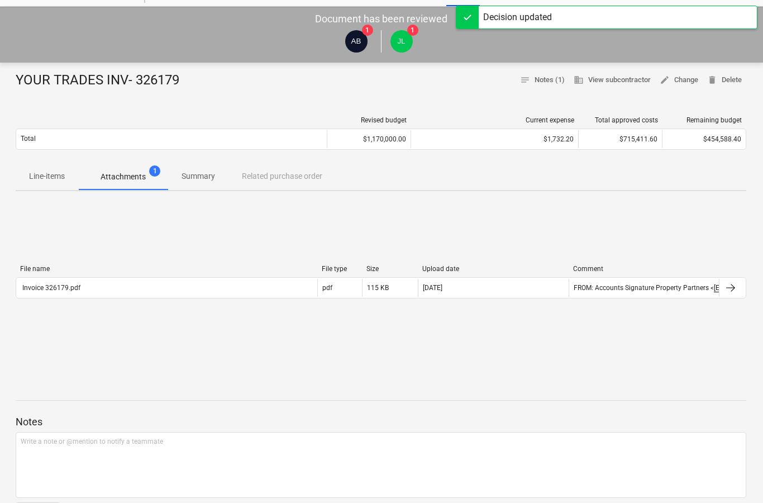
scroll to position [0, 1]
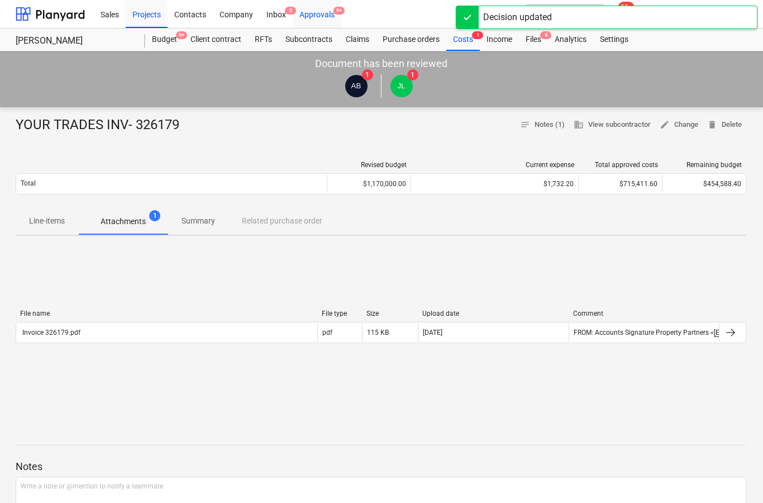
click at [315, 13] on div "Approvals 9+" at bounding box center [317, 13] width 49 height 28
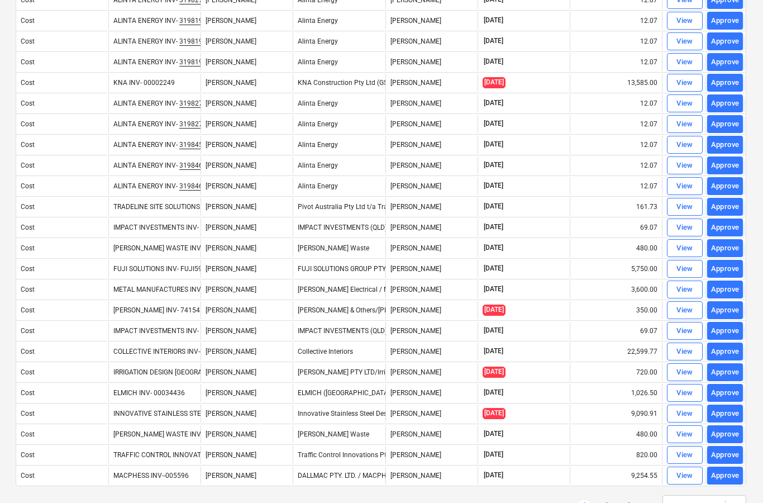
scroll to position [677, 1]
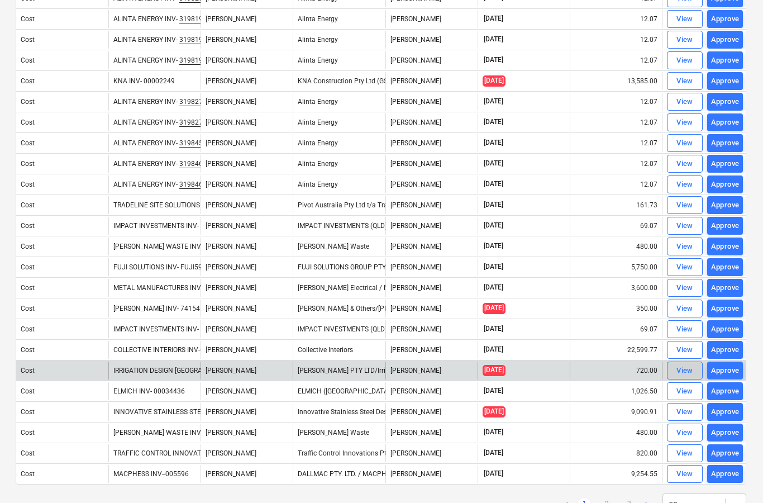
click at [679, 370] on div "View" at bounding box center [685, 370] width 17 height 13
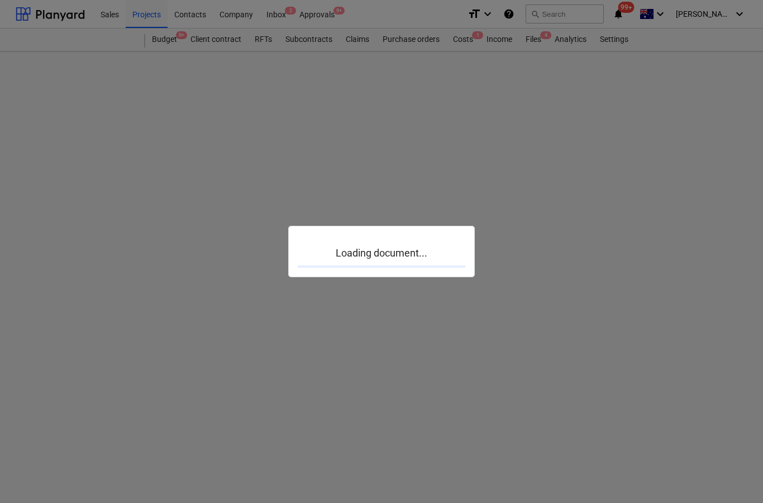
scroll to position [45, 1]
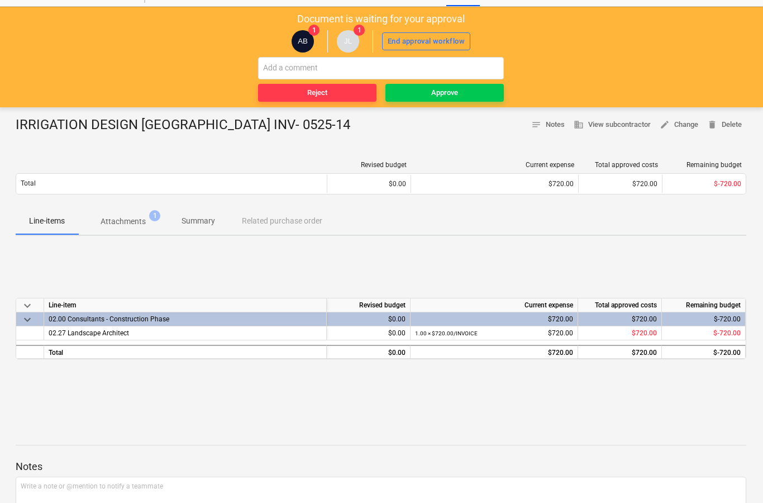
click at [129, 222] on p "Attachments" at bounding box center [123, 222] width 45 height 12
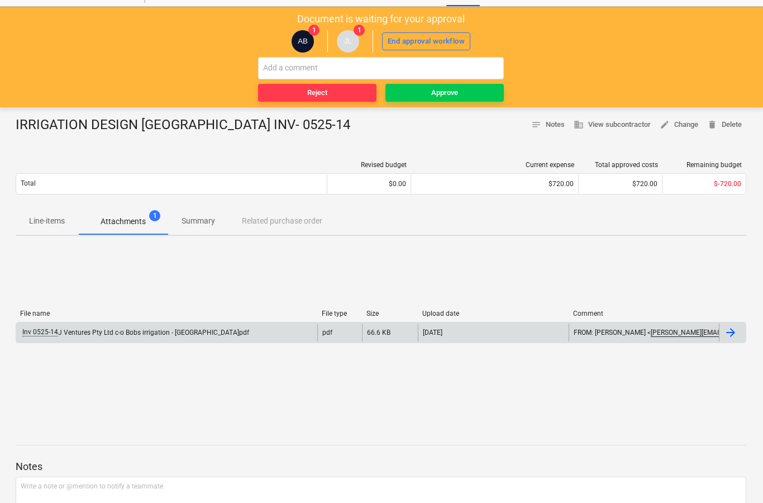
click at [733, 332] on div at bounding box center [730, 332] width 13 height 13
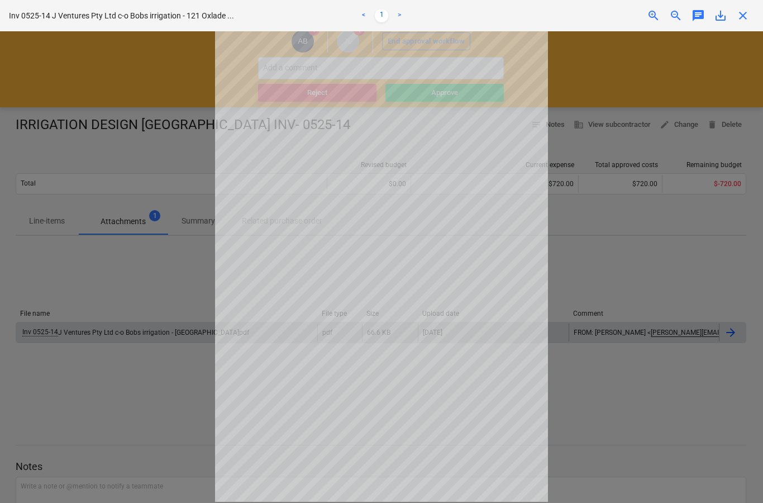
click at [743, 18] on span "close" at bounding box center [742, 15] width 13 height 13
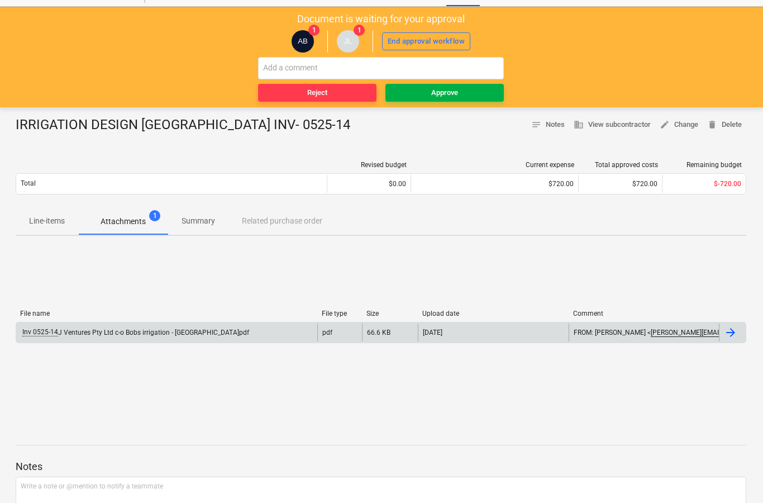
click at [488, 94] on span "Approve" at bounding box center [445, 93] width 110 height 13
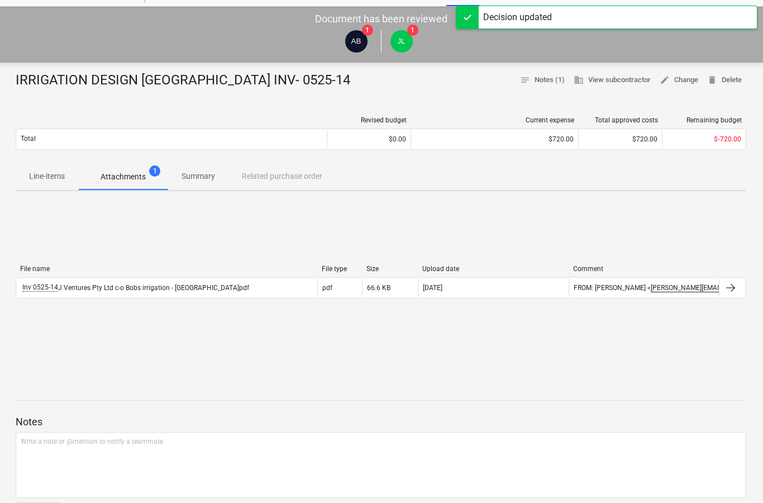
scroll to position [0, 1]
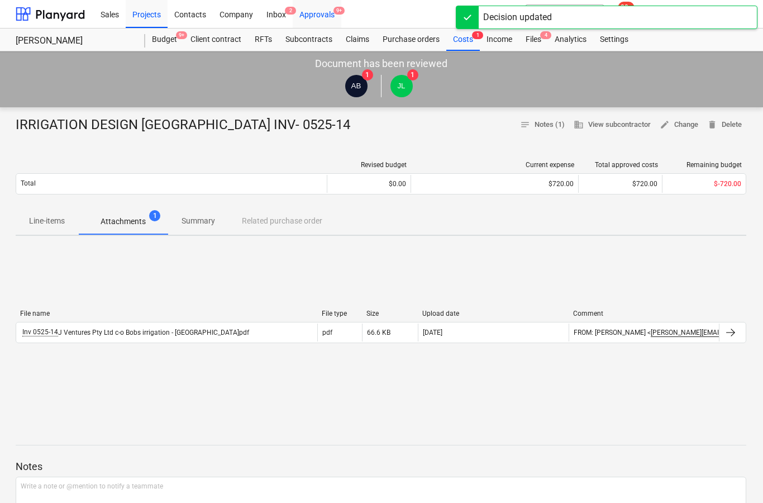
click at [325, 13] on div "Approvals 9+" at bounding box center [317, 13] width 49 height 28
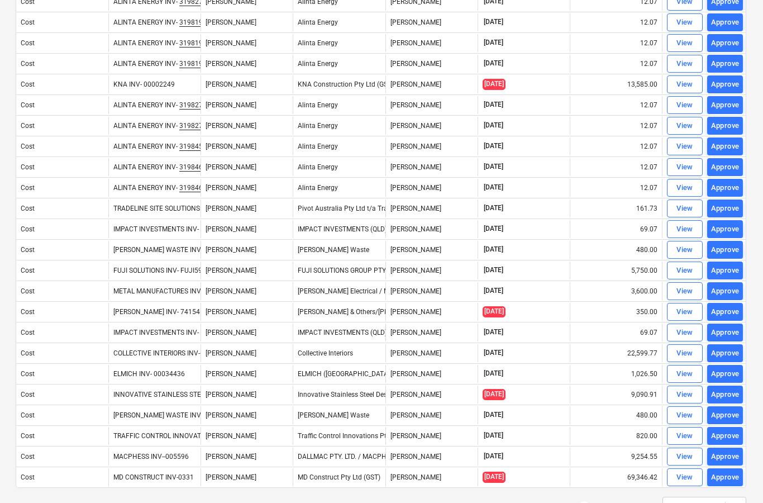
scroll to position [677, 1]
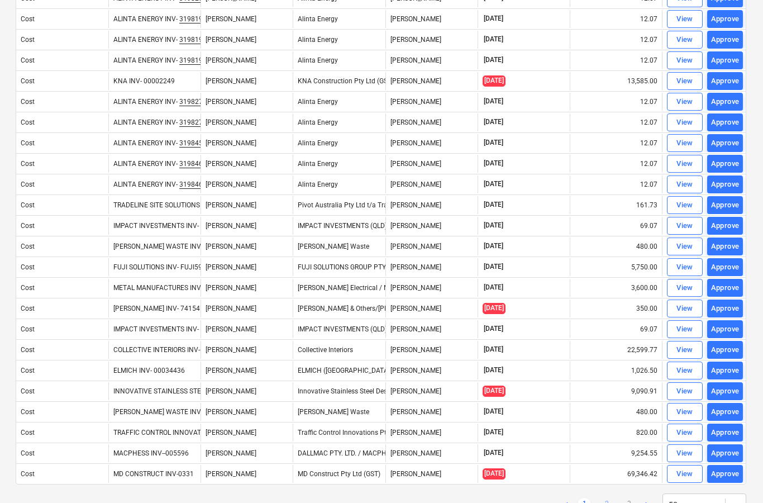
click at [608, 502] on link "2" at bounding box center [606, 504] width 13 height 13
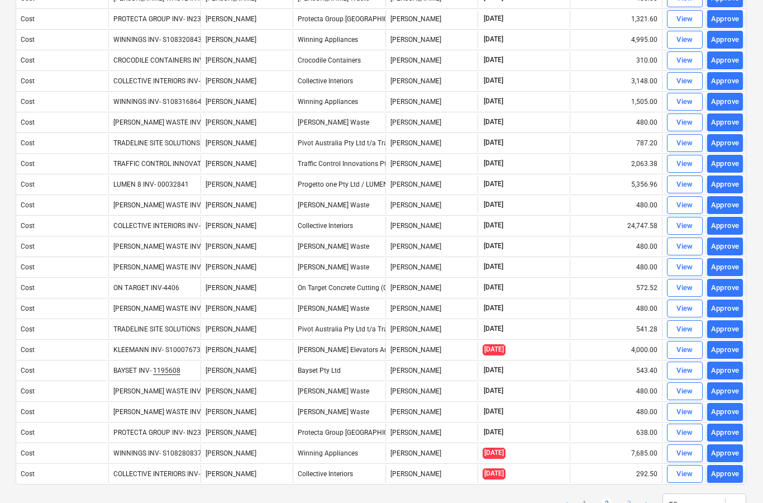
click at [634, 502] on link "3" at bounding box center [628, 504] width 13 height 13
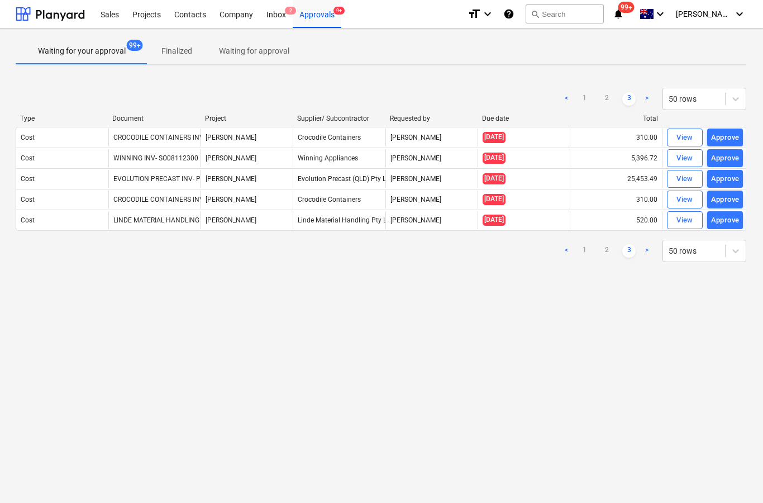
scroll to position [0, 1]
click at [610, 248] on link "2" at bounding box center [606, 250] width 13 height 13
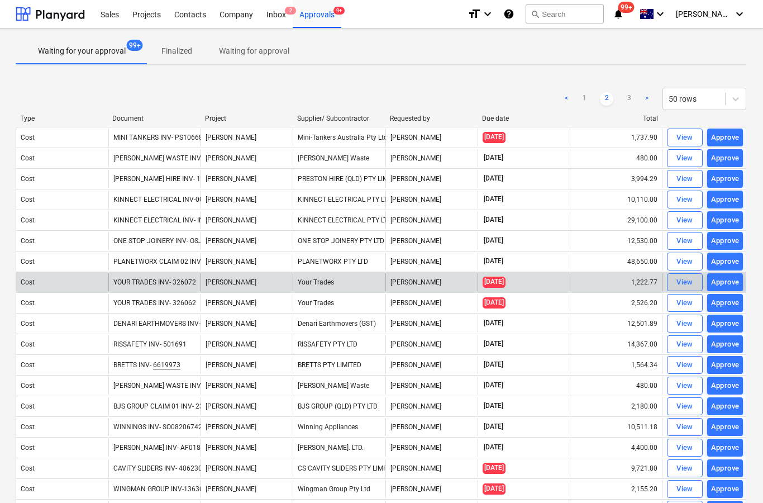
click at [688, 281] on div "View" at bounding box center [685, 282] width 17 height 13
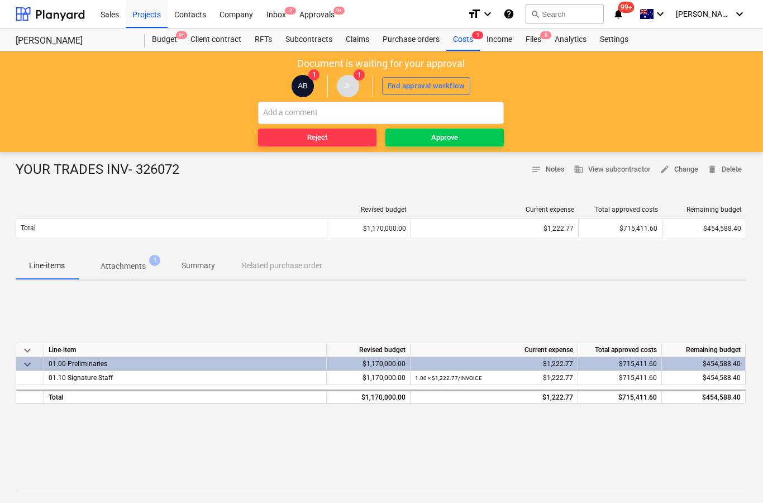
click at [144, 267] on p "Attachments" at bounding box center [123, 266] width 45 height 12
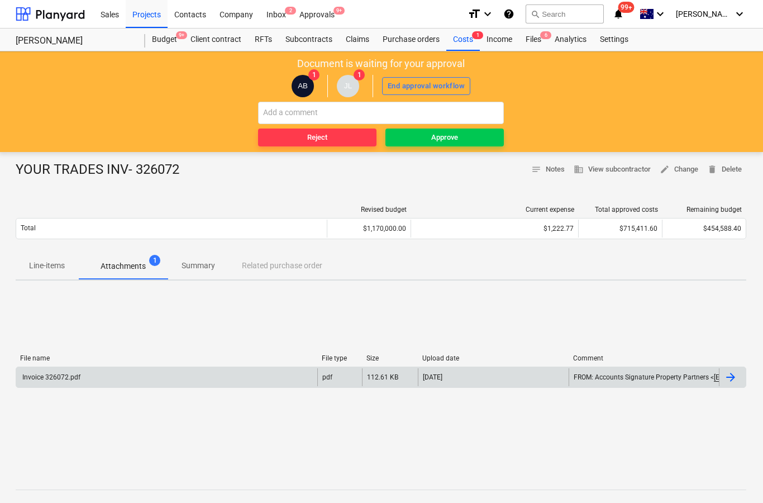
click at [731, 379] on div at bounding box center [730, 376] width 13 height 13
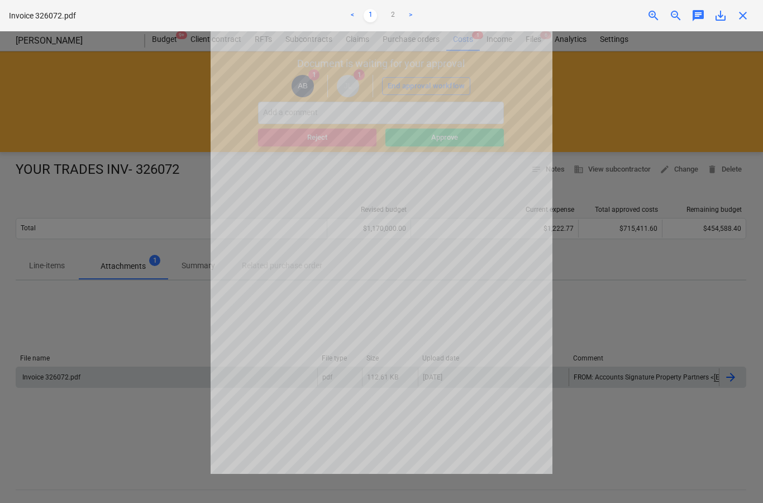
click at [748, 12] on span "close" at bounding box center [742, 15] width 13 height 13
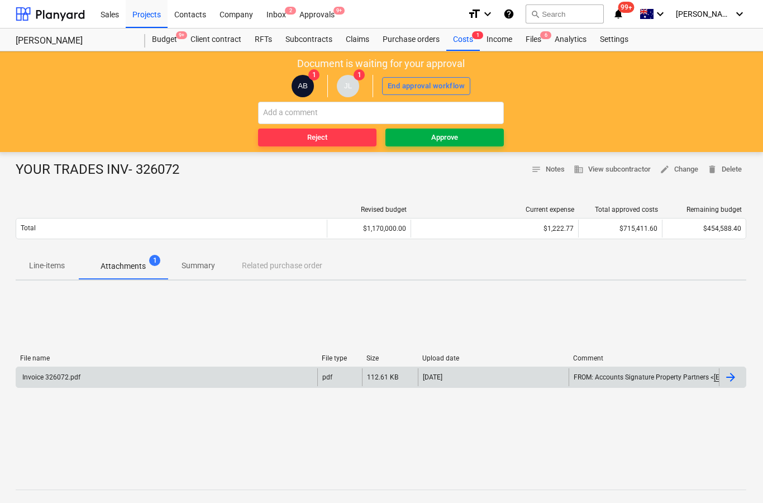
click at [477, 144] on button "Approve" at bounding box center [445, 138] width 118 height 18
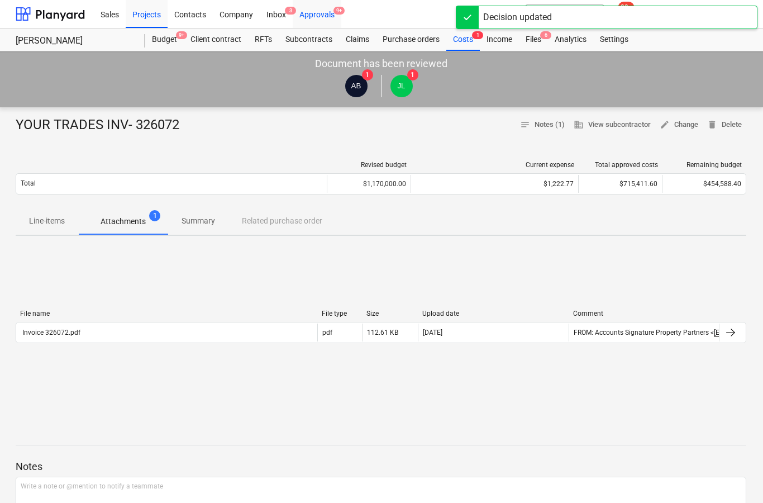
click at [315, 20] on div "Approvals 9+" at bounding box center [317, 13] width 49 height 28
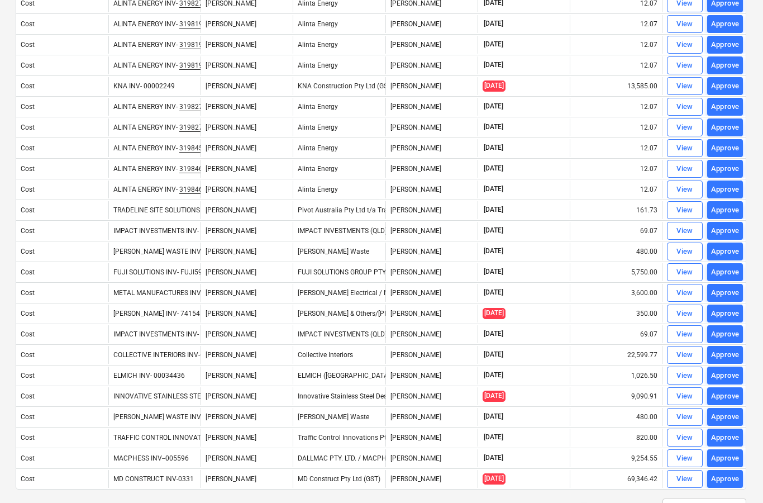
scroll to position [672, 1]
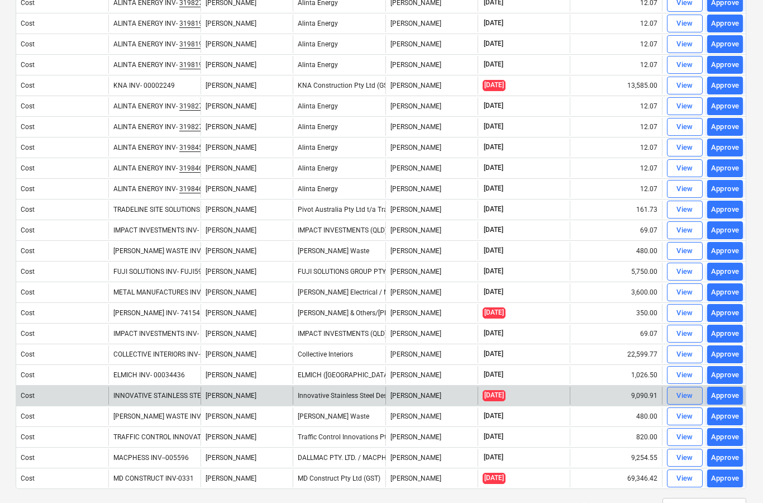
click at [687, 395] on div "View" at bounding box center [685, 395] width 17 height 13
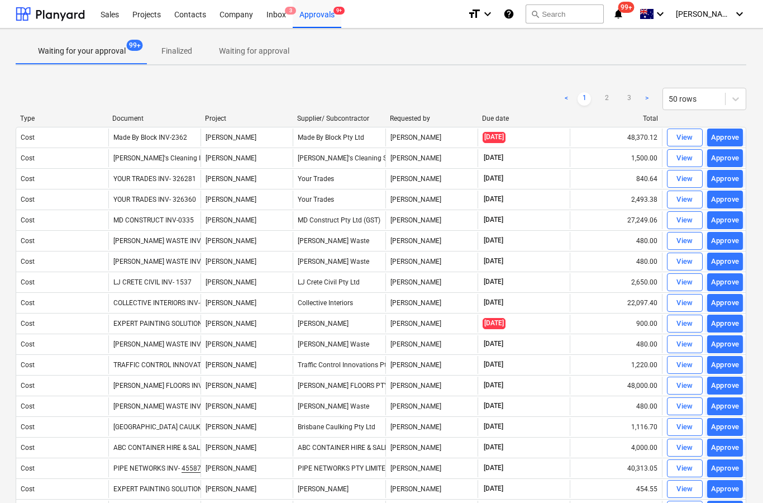
scroll to position [45, 1]
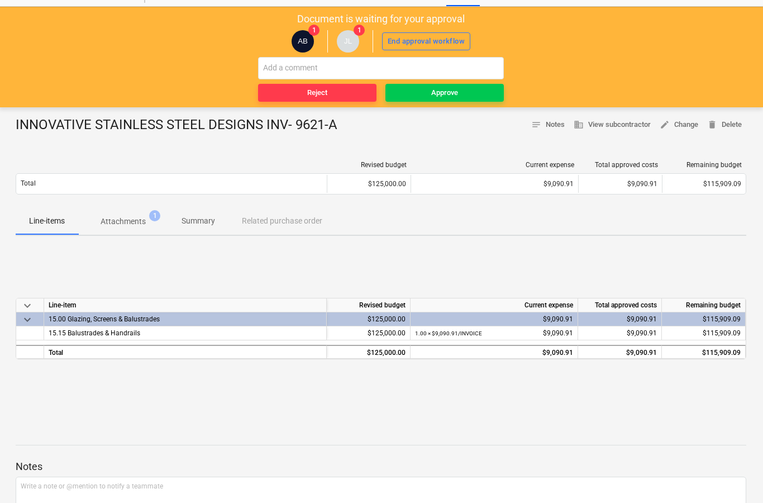
click at [136, 223] on p "Attachments" at bounding box center [123, 222] width 45 height 12
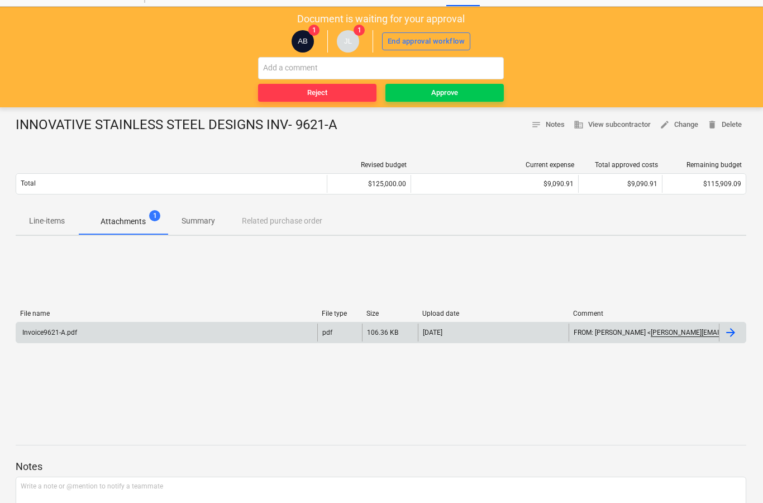
click at [732, 336] on div at bounding box center [730, 332] width 13 height 13
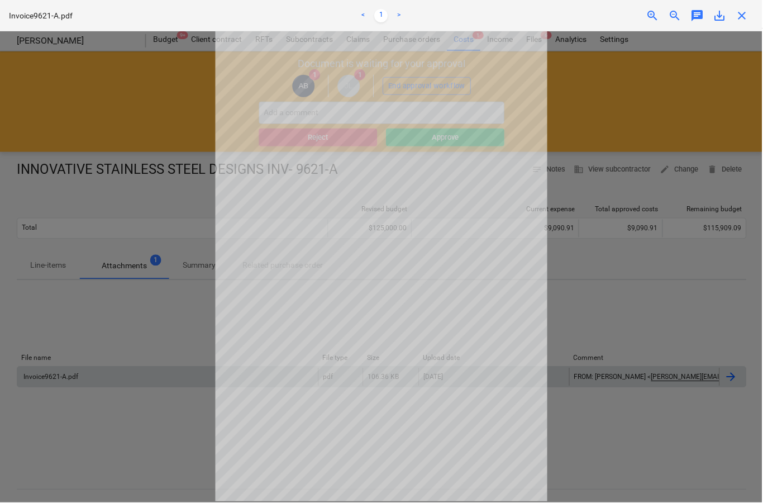
click at [745, 18] on span "close" at bounding box center [742, 15] width 13 height 13
